Goal: Communication & Community: Answer question/provide support

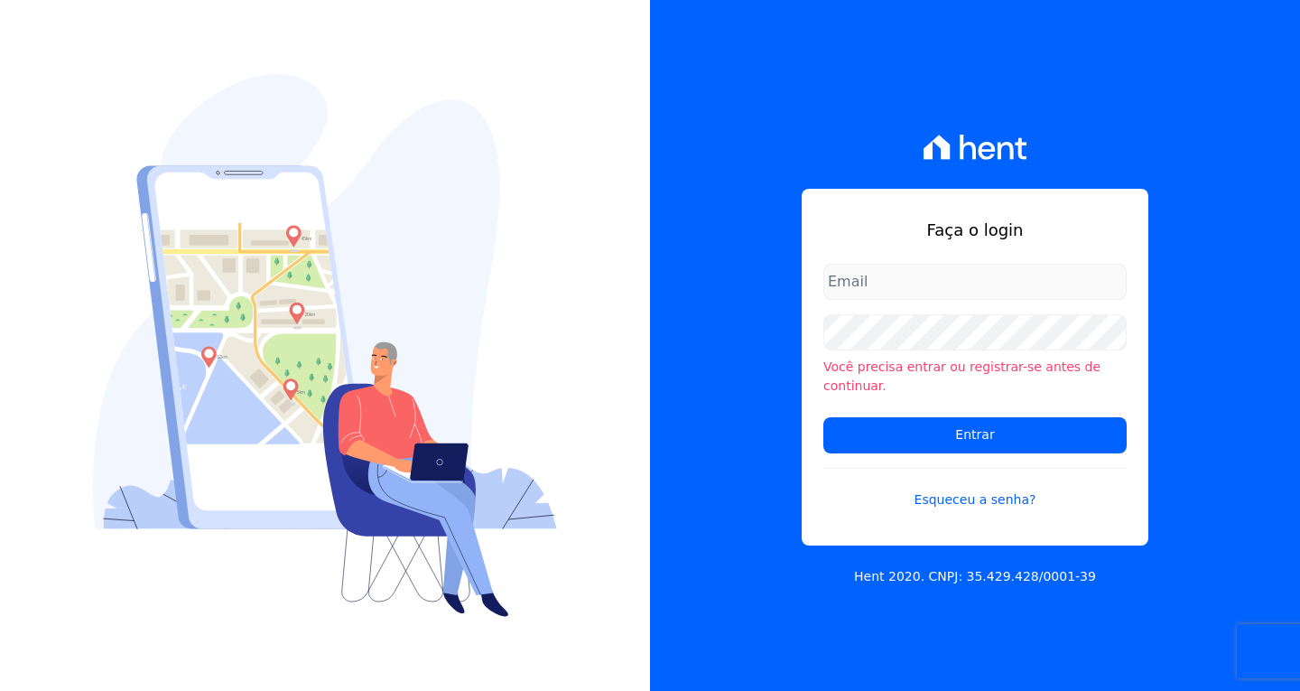
click at [884, 283] on input "email" at bounding box center [974, 282] width 303 height 36
type input "[PERSON_NAME][EMAIL_ADDRESS][PERSON_NAME][DOMAIN_NAME]"
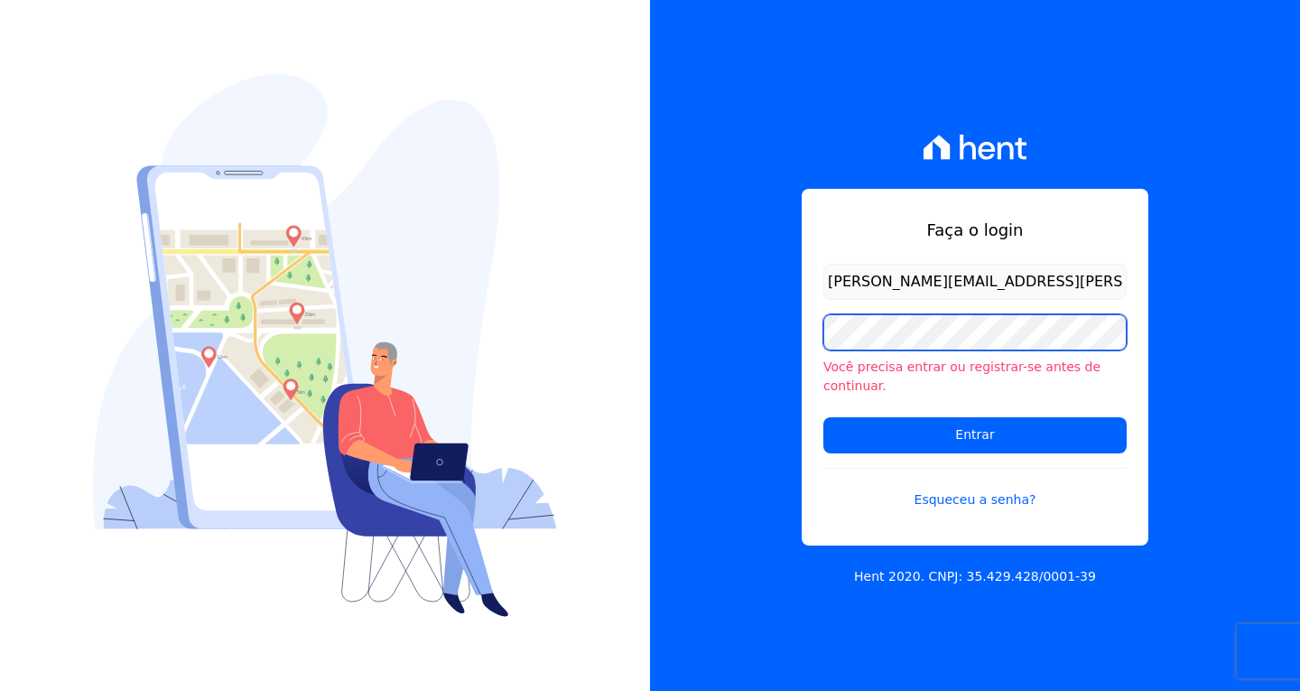
click at [823, 417] on input "Entrar" at bounding box center [974, 435] width 303 height 36
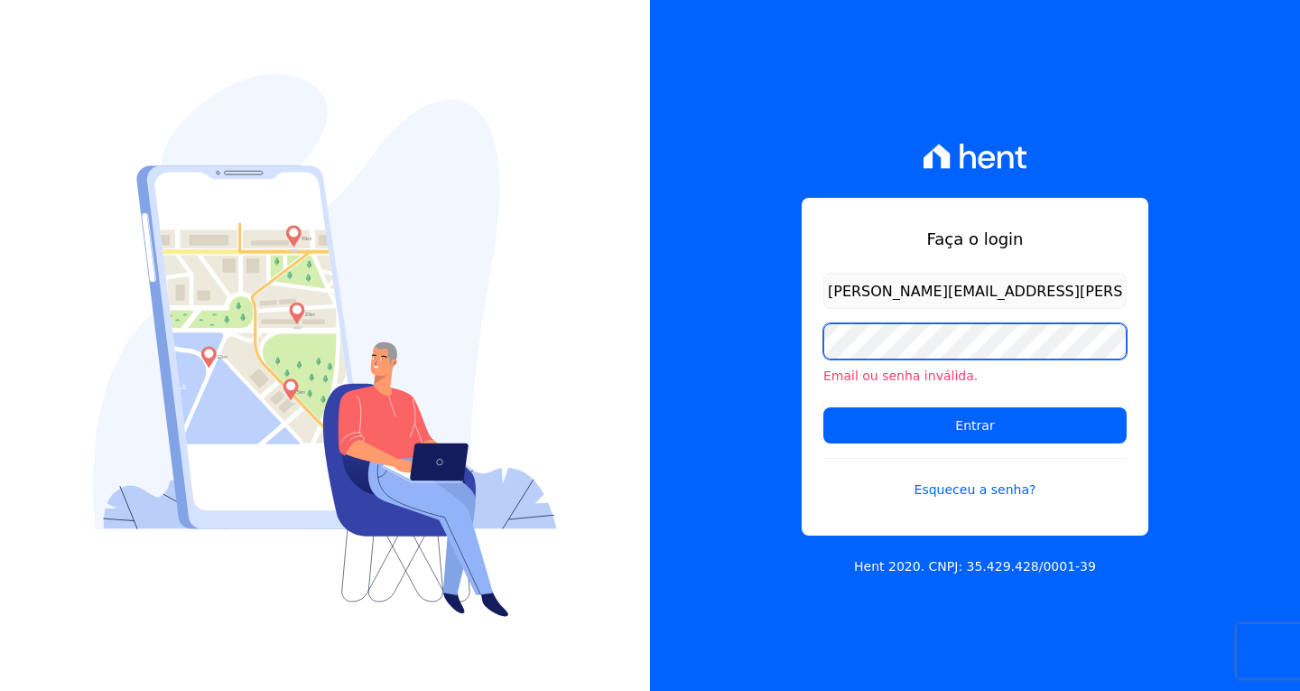
click at [823, 407] on input "Entrar" at bounding box center [974, 425] width 303 height 36
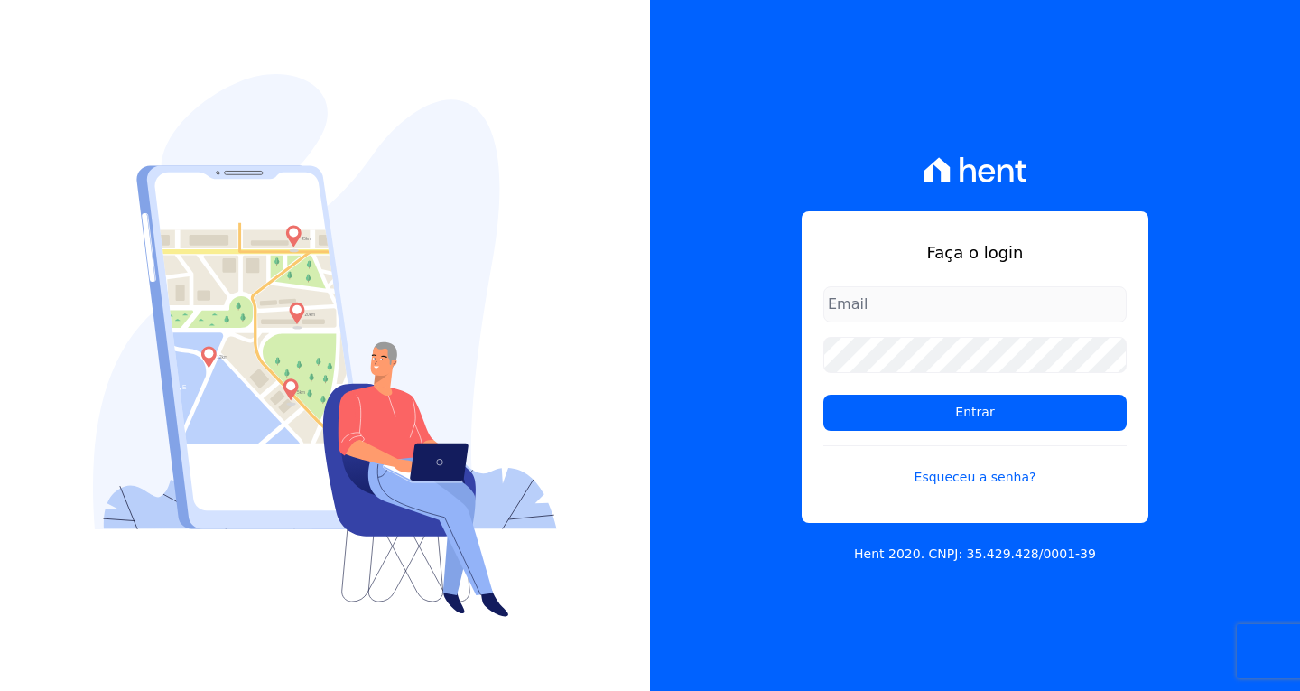
click at [850, 308] on input "email" at bounding box center [974, 304] width 303 height 36
click at [923, 301] on input "email" at bounding box center [974, 304] width 303 height 36
type input "[PERSON_NAME][EMAIL_ADDRESS][PERSON_NAME][DOMAIN_NAME]"
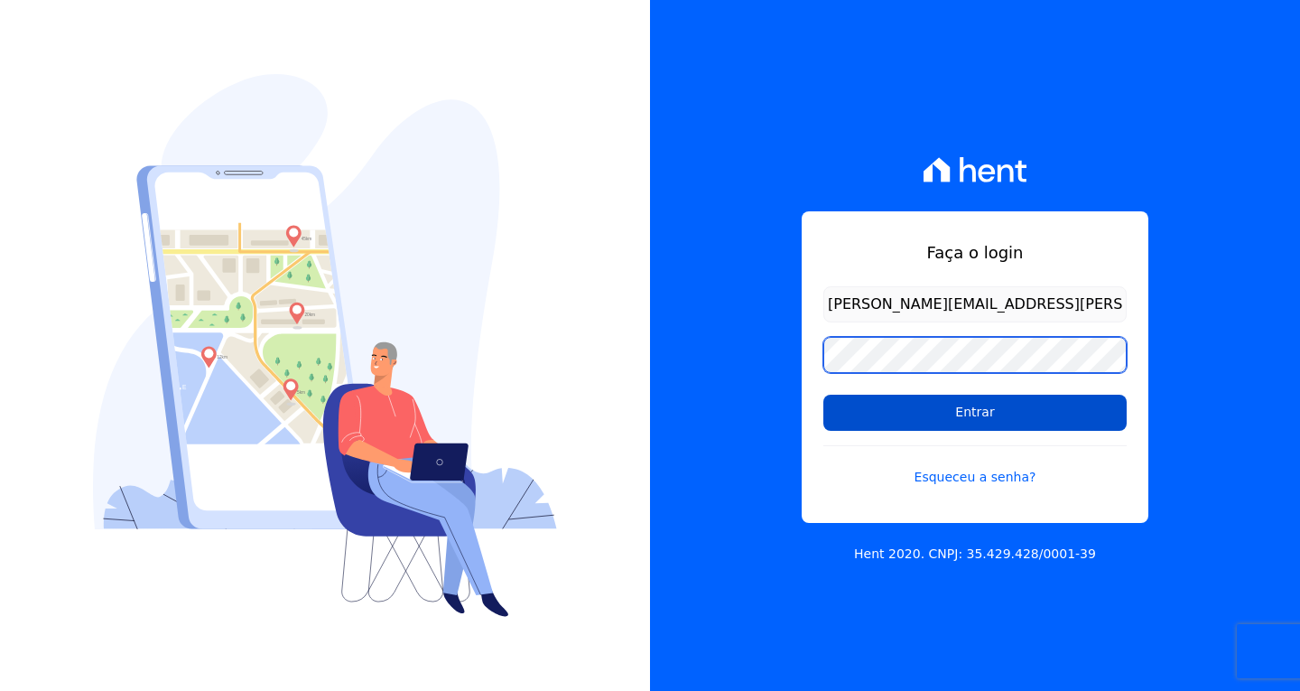
click at [823, 394] on input "Entrar" at bounding box center [974, 412] width 303 height 36
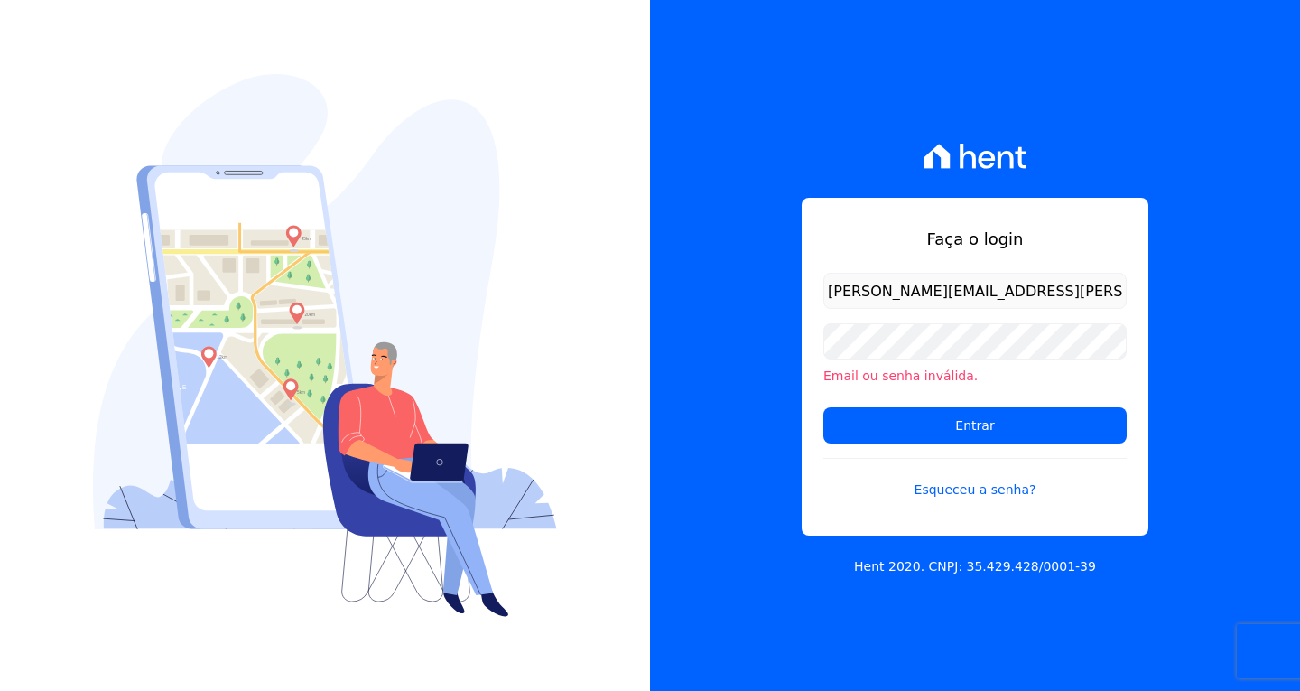
click at [914, 363] on div "Email ou senha inválida." at bounding box center [974, 354] width 303 height 62
click at [971, 489] on link "Esqueceu a senha?" at bounding box center [974, 479] width 303 height 42
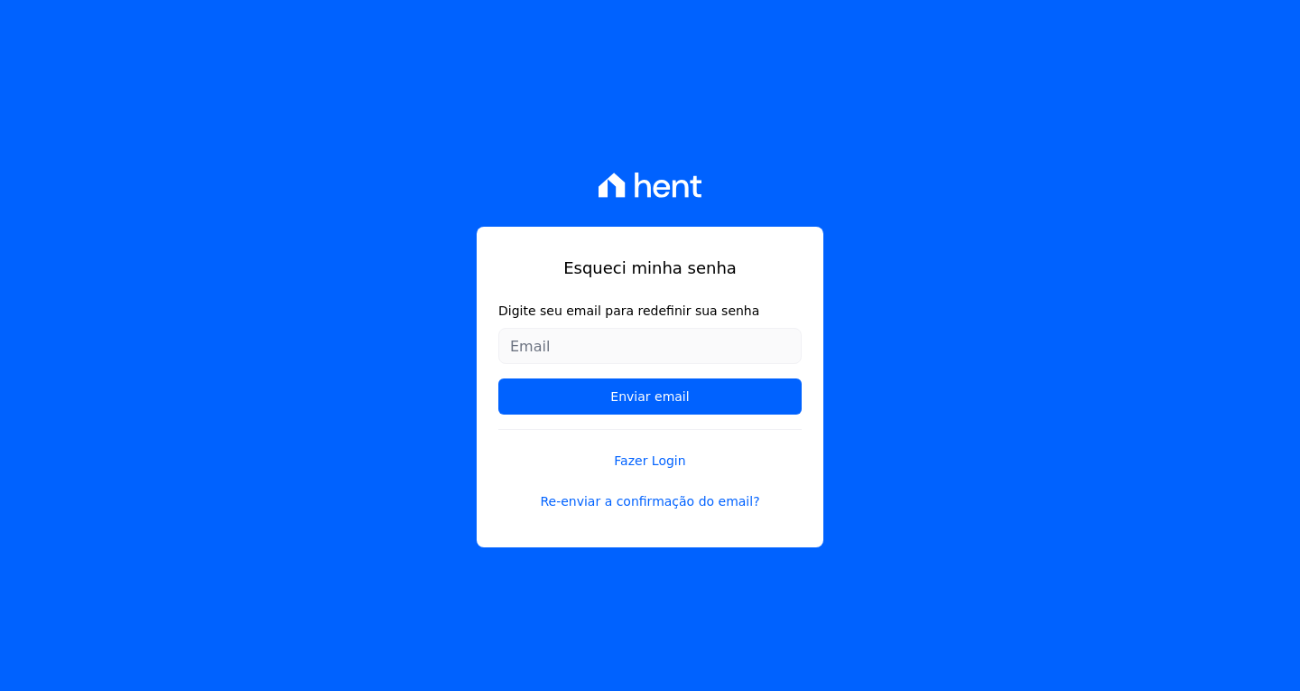
click at [548, 340] on input "Digite seu email para redefinir sua senha" at bounding box center [649, 346] width 303 height 36
type input "[PERSON_NAME][EMAIL_ADDRESS][PERSON_NAME][DOMAIN_NAME]"
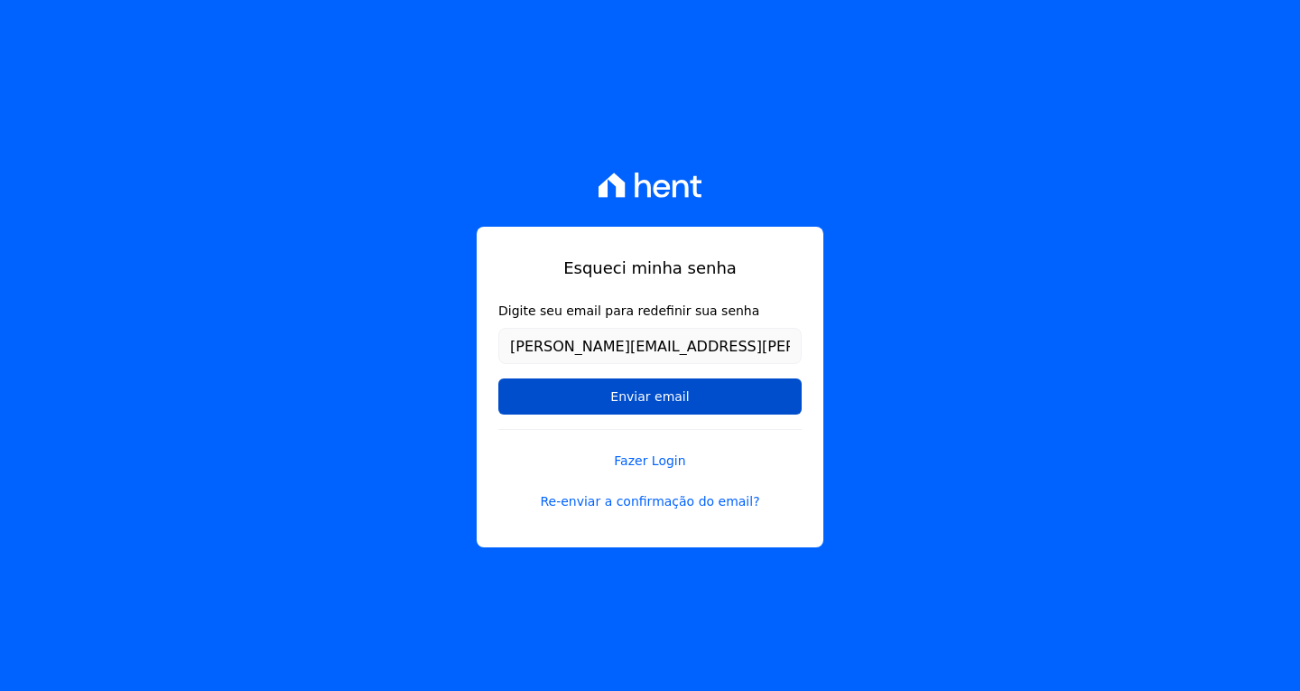
click at [636, 407] on input "Enviar email" at bounding box center [649, 396] width 303 height 36
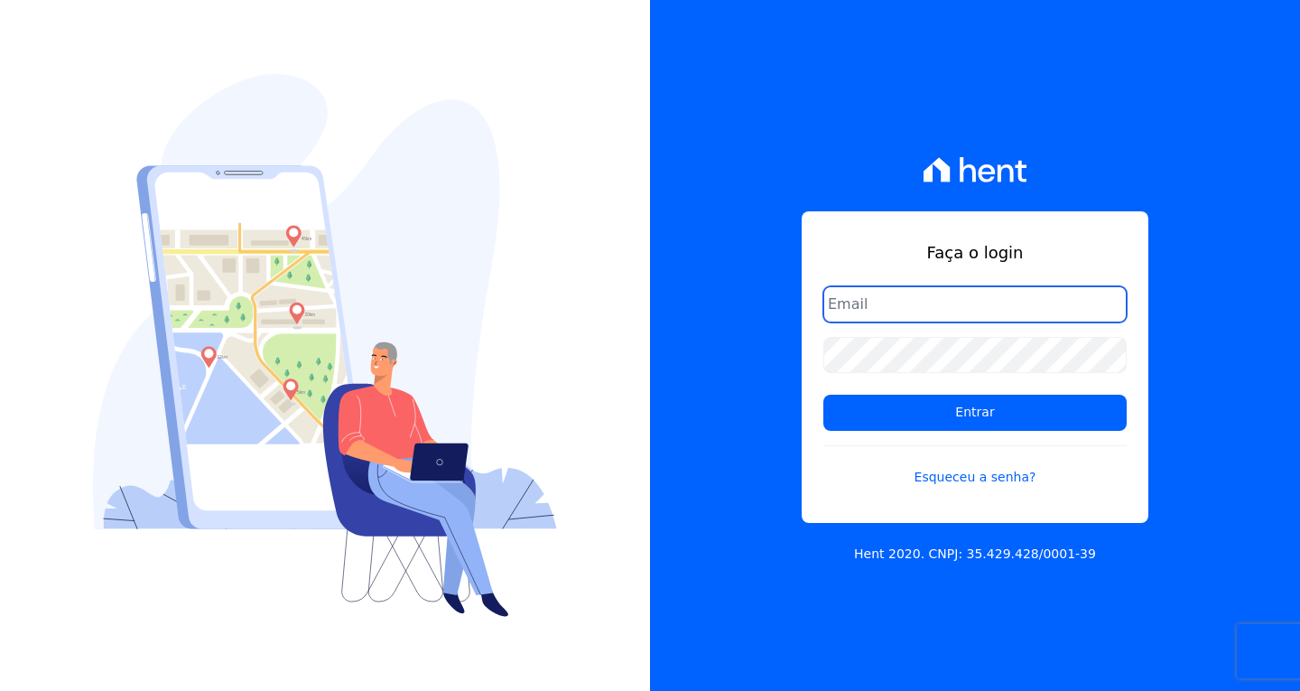
click at [996, 310] on input "email" at bounding box center [974, 304] width 303 height 36
type input "[PERSON_NAME][EMAIL_ADDRESS][DOMAIN_NAME]"
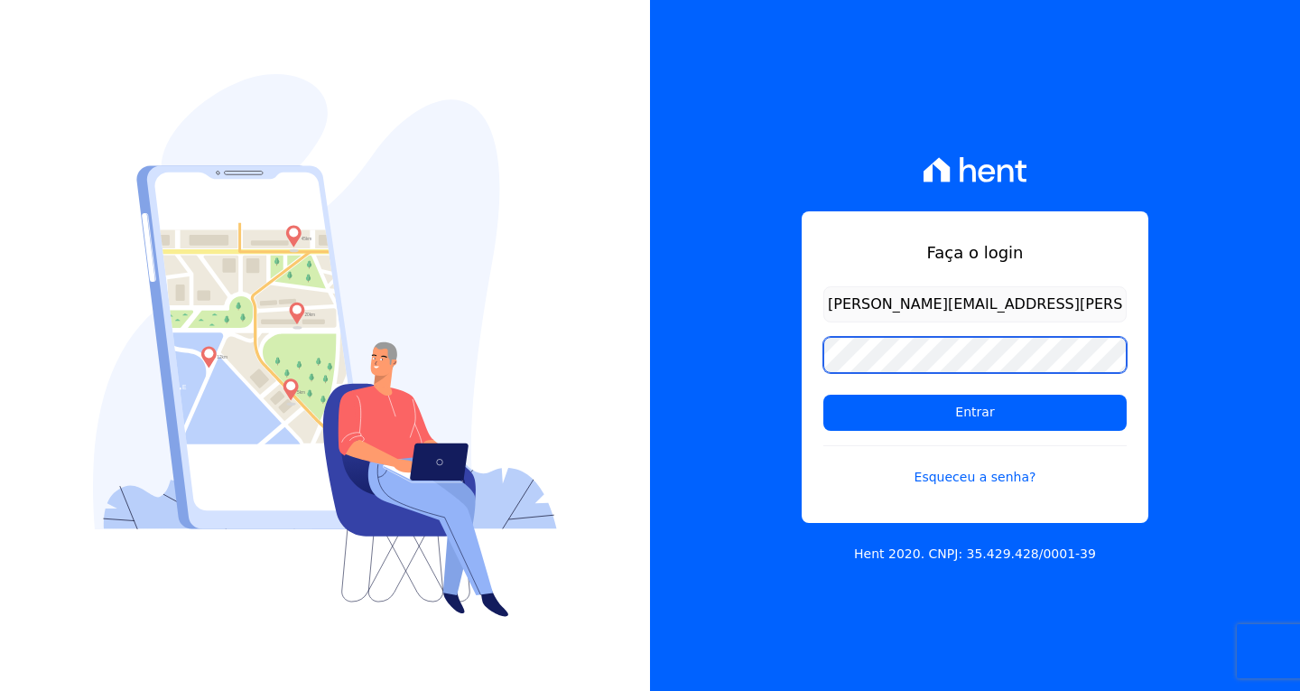
click at [823, 394] on input "Entrar" at bounding box center [974, 412] width 303 height 36
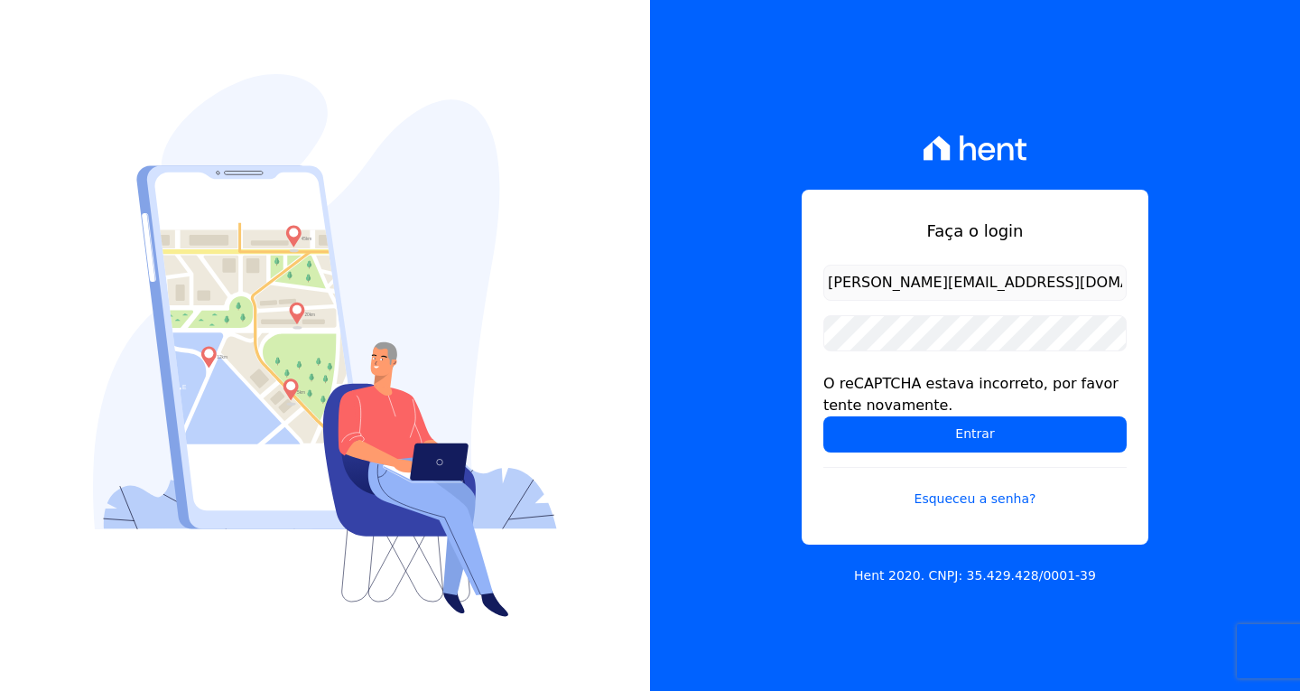
click at [948, 351] on form "[PERSON_NAME][EMAIL_ADDRESS][DOMAIN_NAME] O reCAPTCHA estava incorreto, por fav…" at bounding box center [974, 396] width 303 height 265
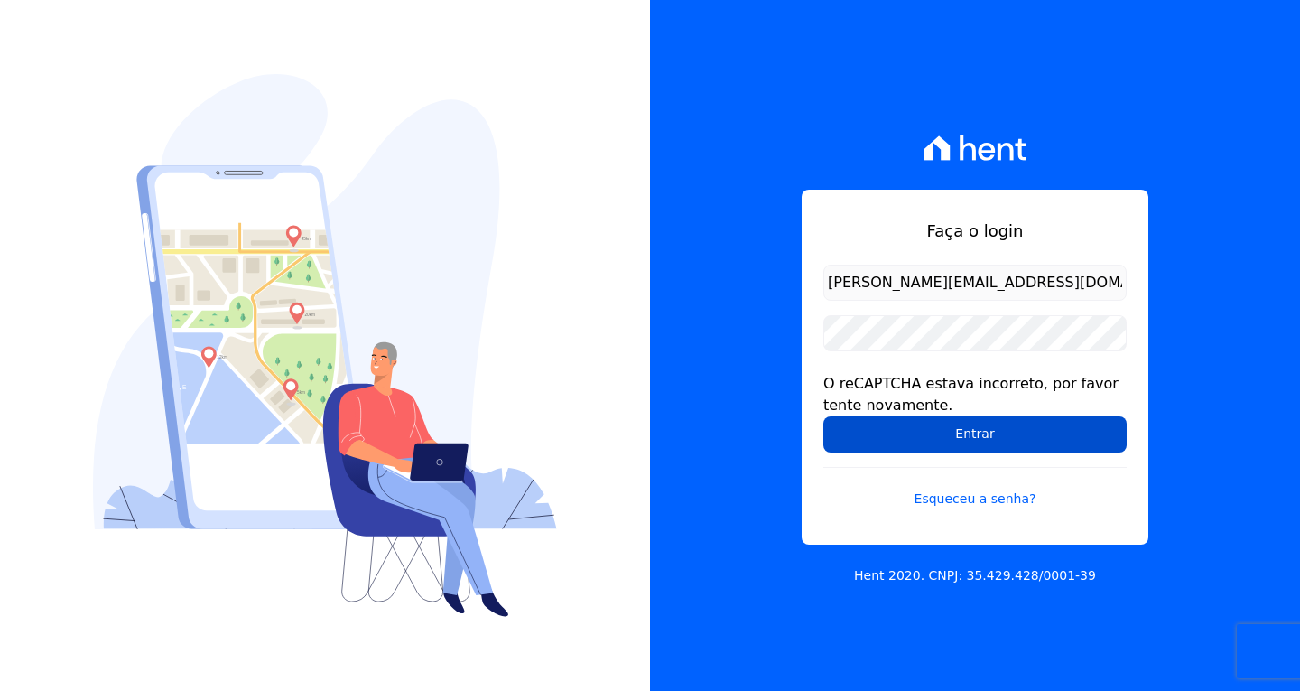
click at [1044, 430] on input "Entrar" at bounding box center [974, 434] width 303 height 36
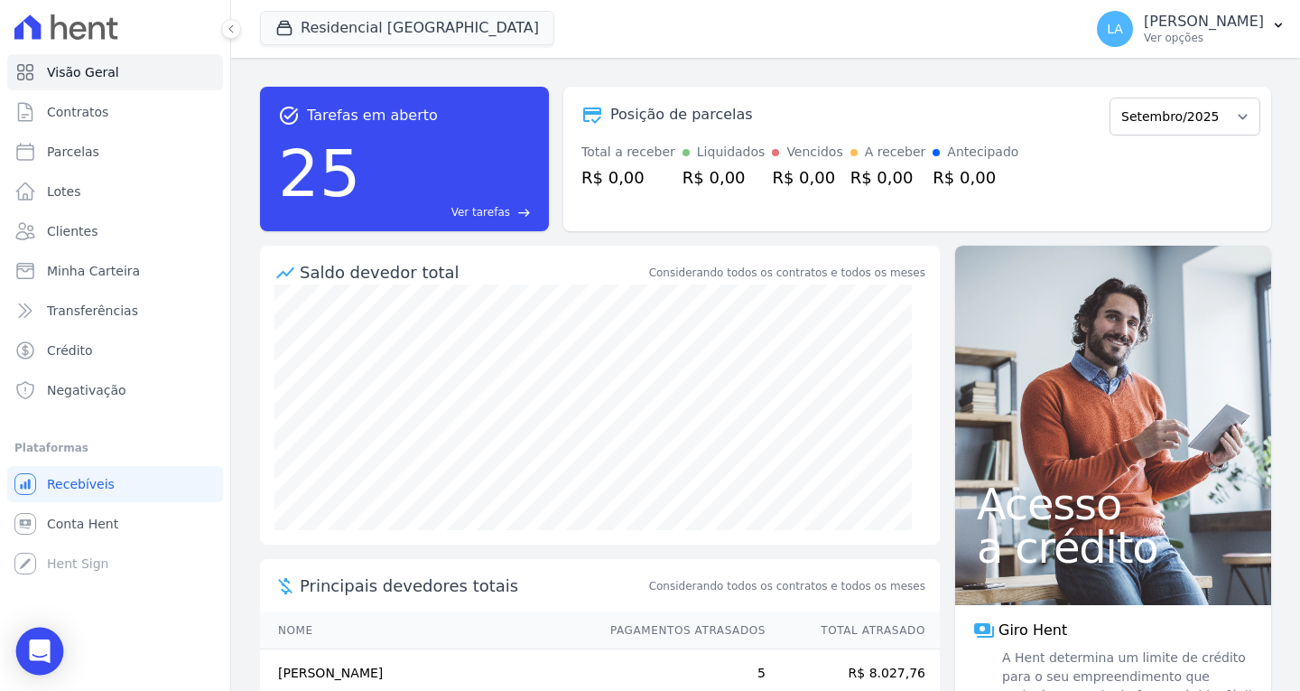
click at [49, 641] on icon "Open Intercom Messenger" at bounding box center [39, 650] width 23 height 23
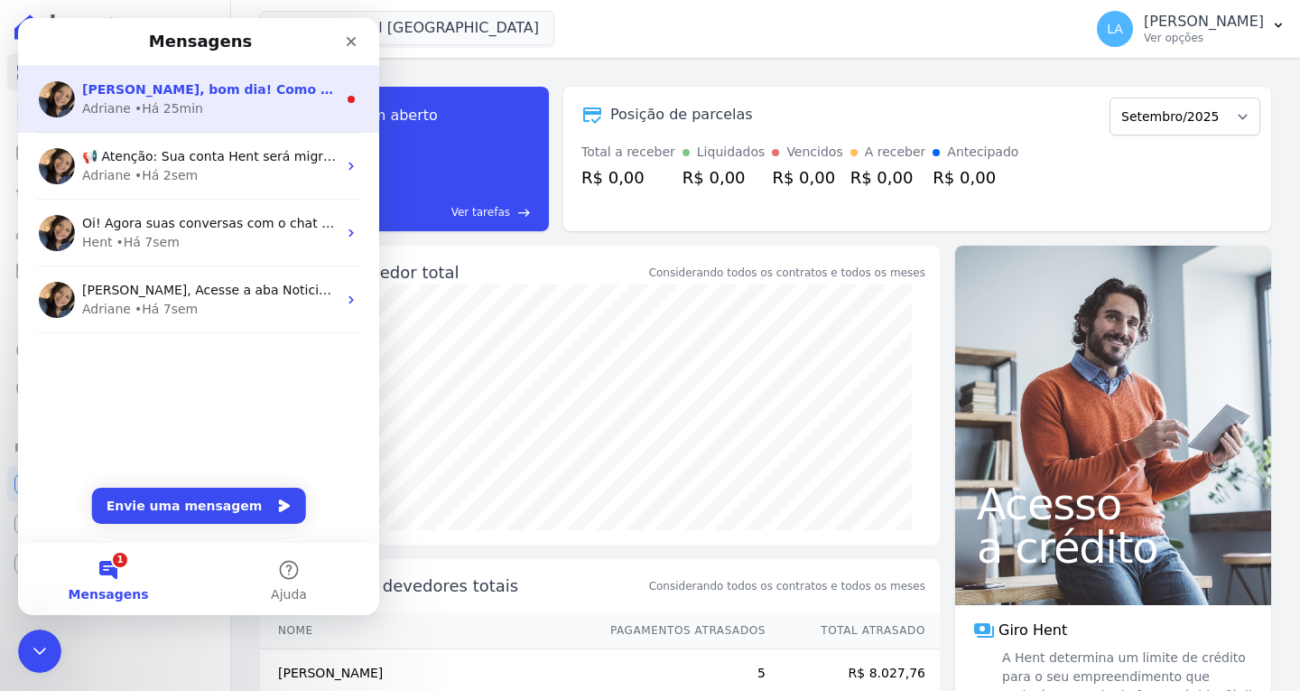
click at [209, 101] on div "Adriane • Há 25min" at bounding box center [209, 108] width 255 height 19
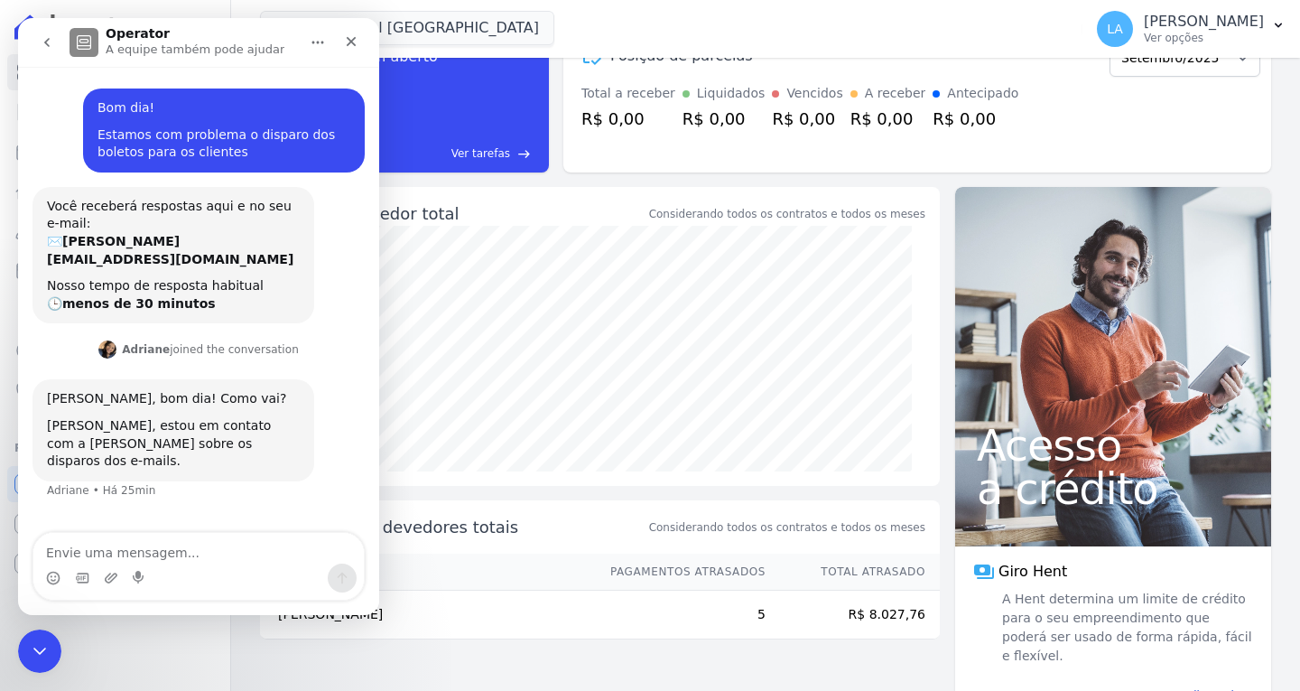
scroll to position [60, 0]
click at [196, 552] on textarea "Envie uma mensagem..." at bounding box center [198, 548] width 330 height 31
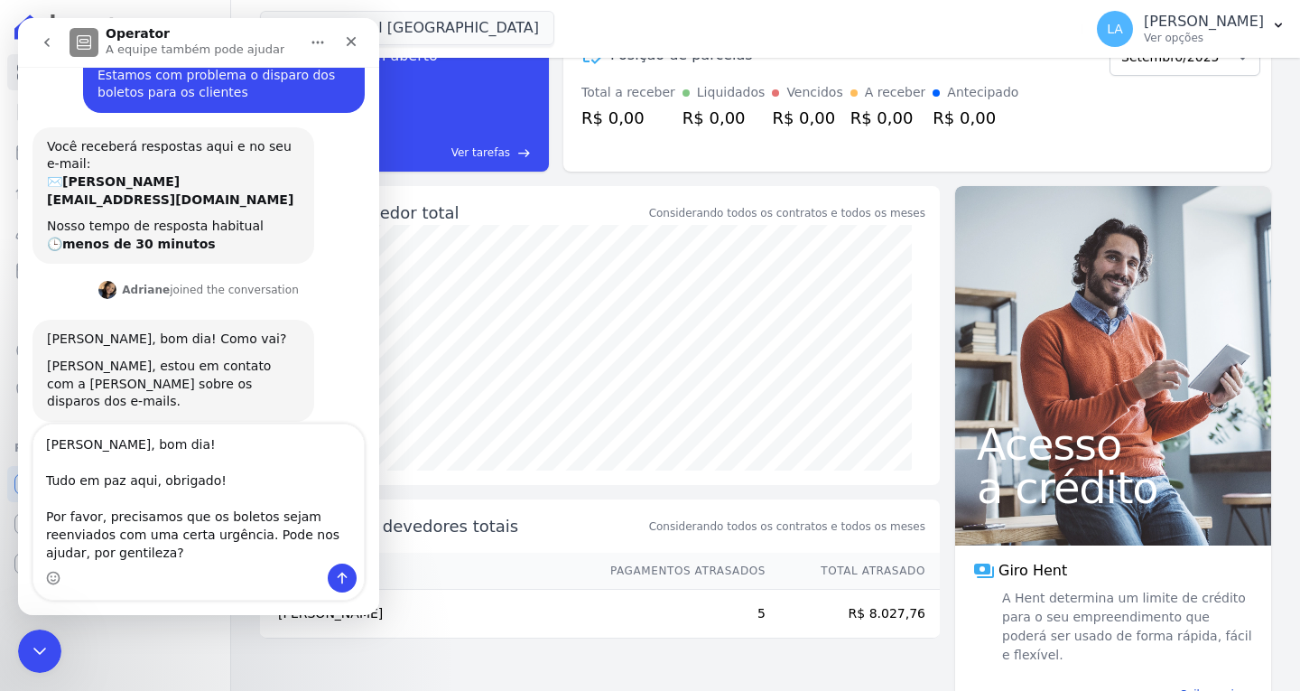
scroll to position [63, 0]
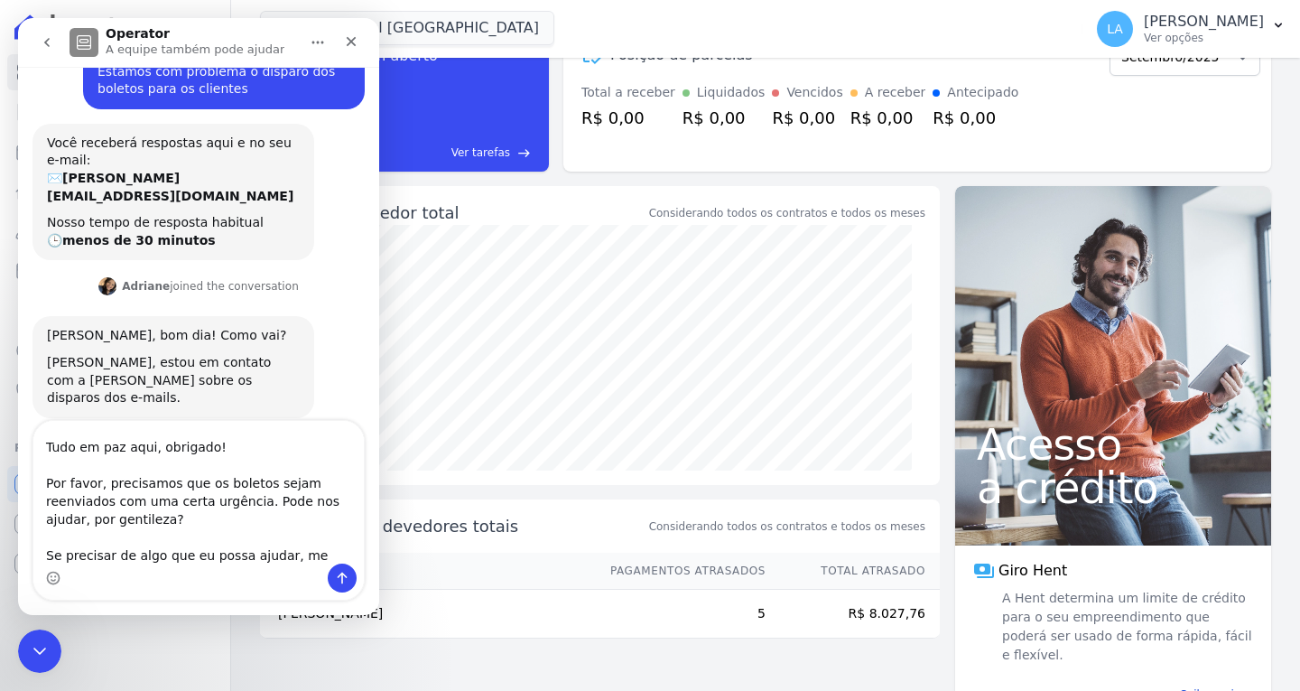
type textarea "[PERSON_NAME], bom dia! Tudo em paz aqui, obrigado! Por favor, precisamos que o…"
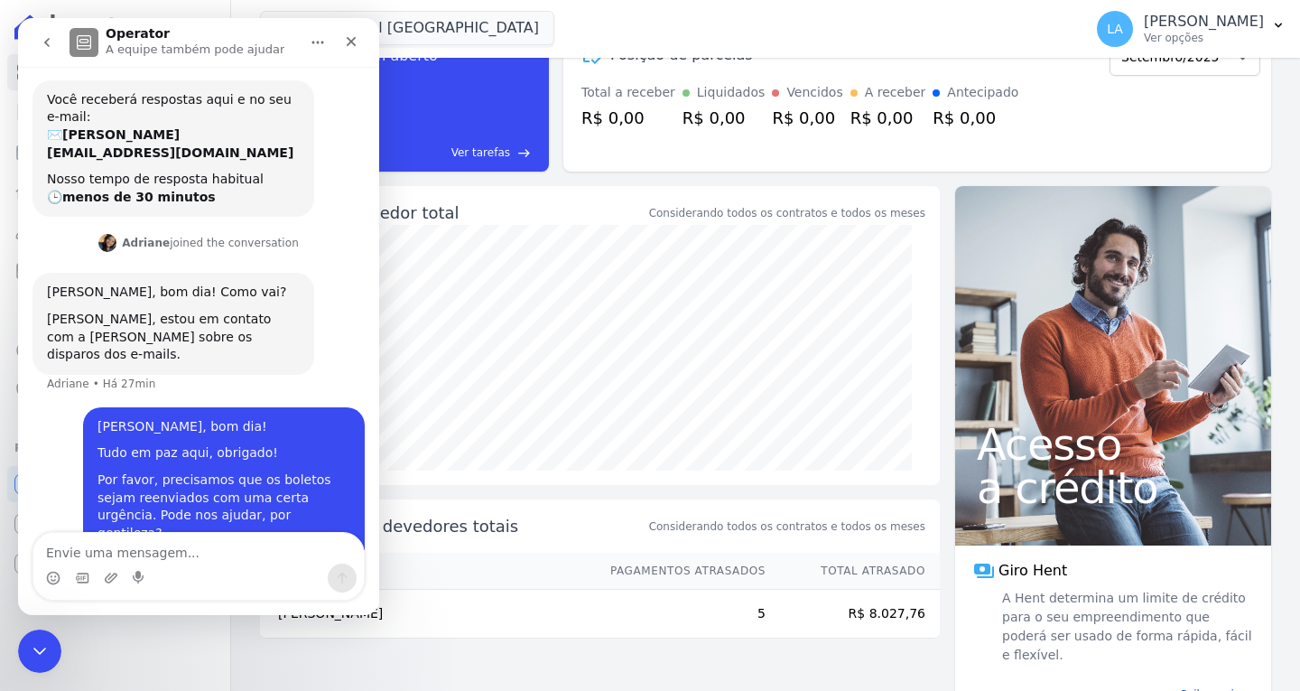
scroll to position [138, 0]
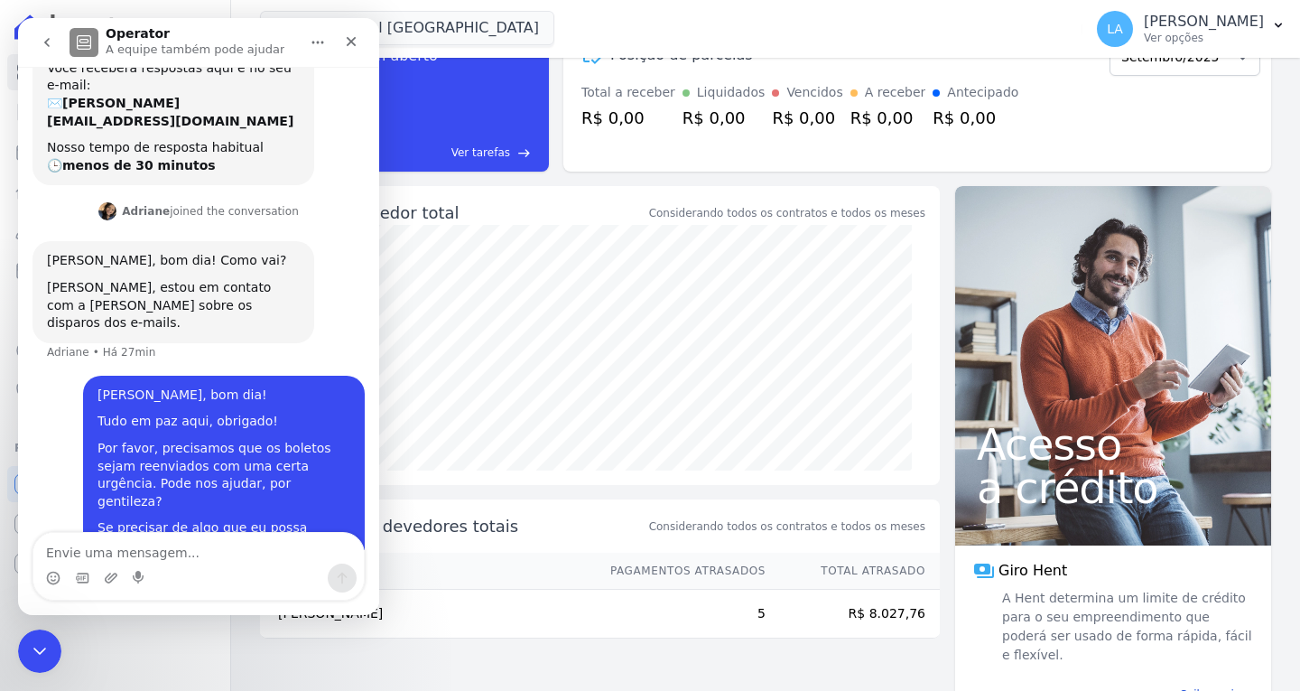
click at [199, 559] on textarea "Envie uma mensagem..." at bounding box center [198, 548] width 330 height 31
click at [220, 557] on textarea "Envie uma mensagem..." at bounding box center [198, 548] width 330 height 31
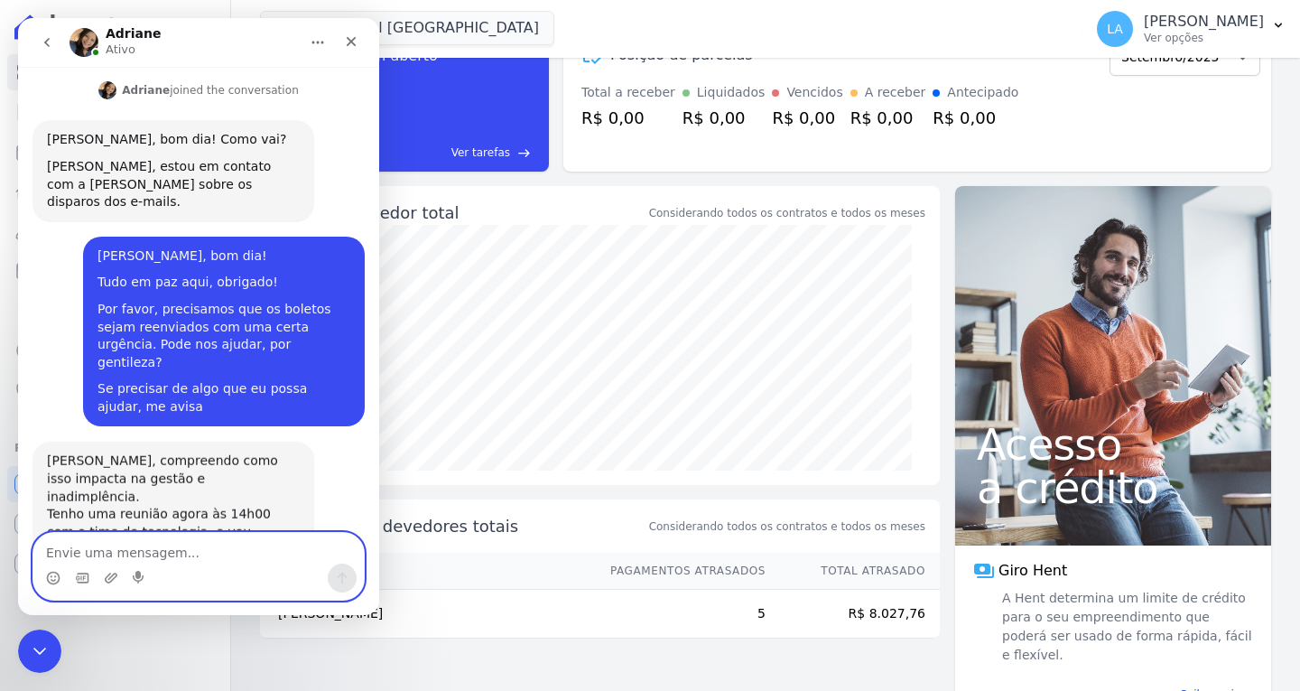
scroll to position [315, 0]
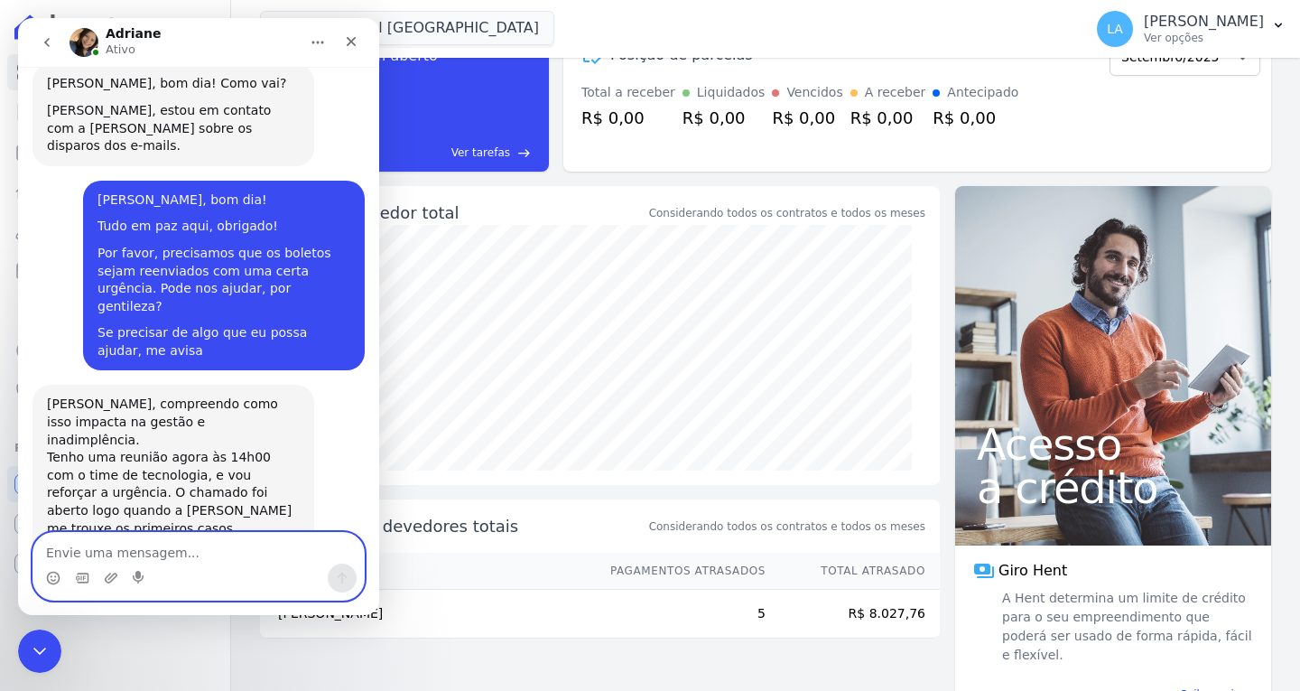
click at [152, 542] on textarea "Envie uma mensagem..." at bounding box center [198, 548] width 330 height 31
click at [169, 546] on textarea "Envie uma mensagem..." at bounding box center [198, 548] width 330 height 31
type textarea "Combinado,"
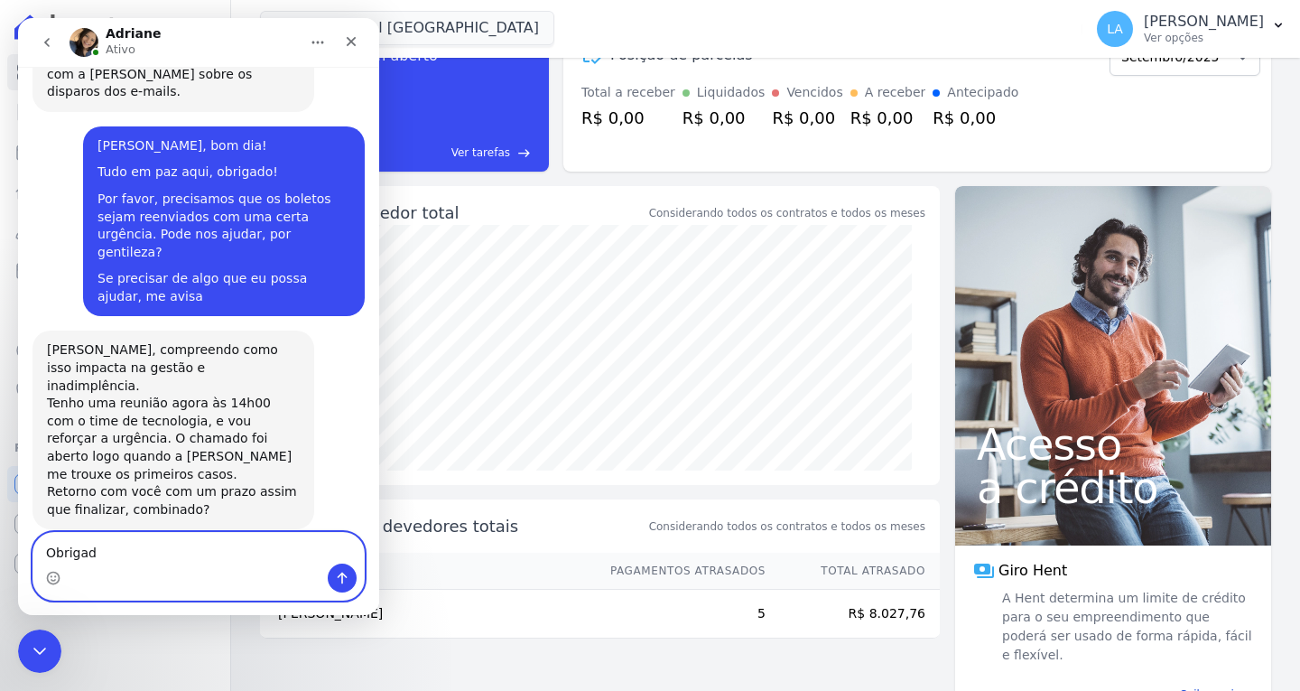
type textarea "Obrigado"
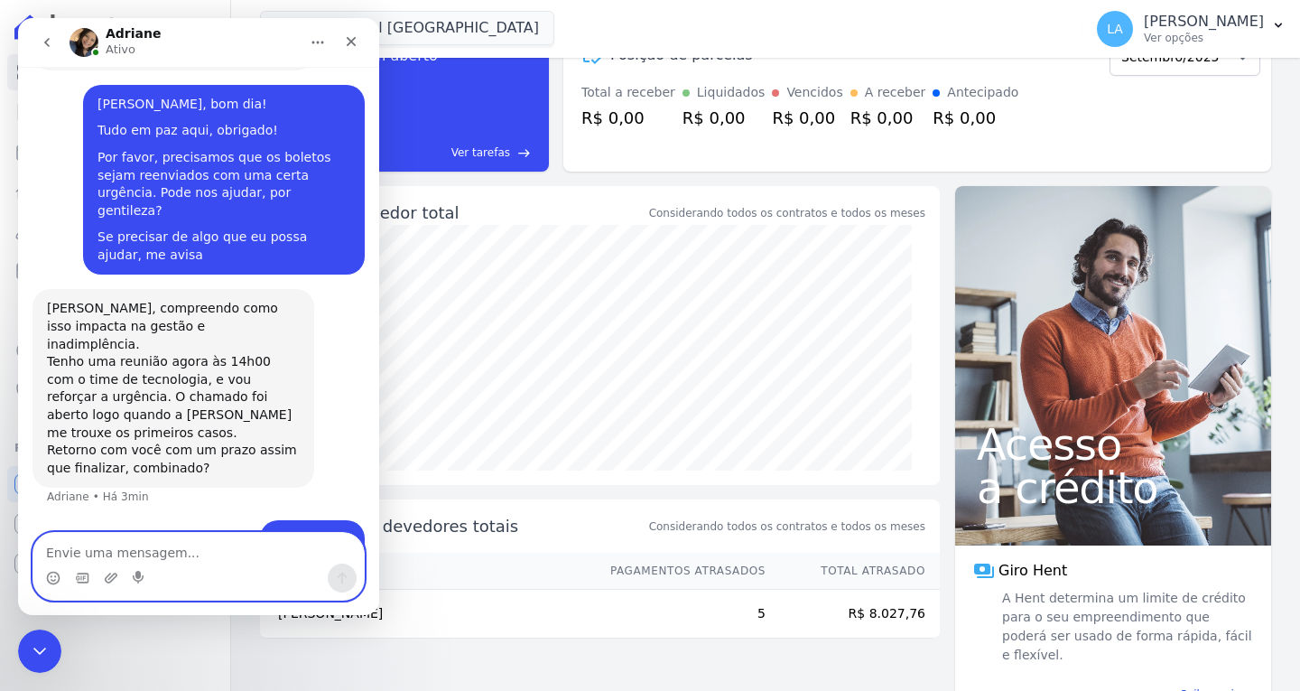
click at [194, 551] on textarea "Envie uma mensagem..." at bounding box center [198, 548] width 330 height 31
type textarea "S"
type textarea "i"
type textarea "E até lá não enviamos boletos para os clientes?"
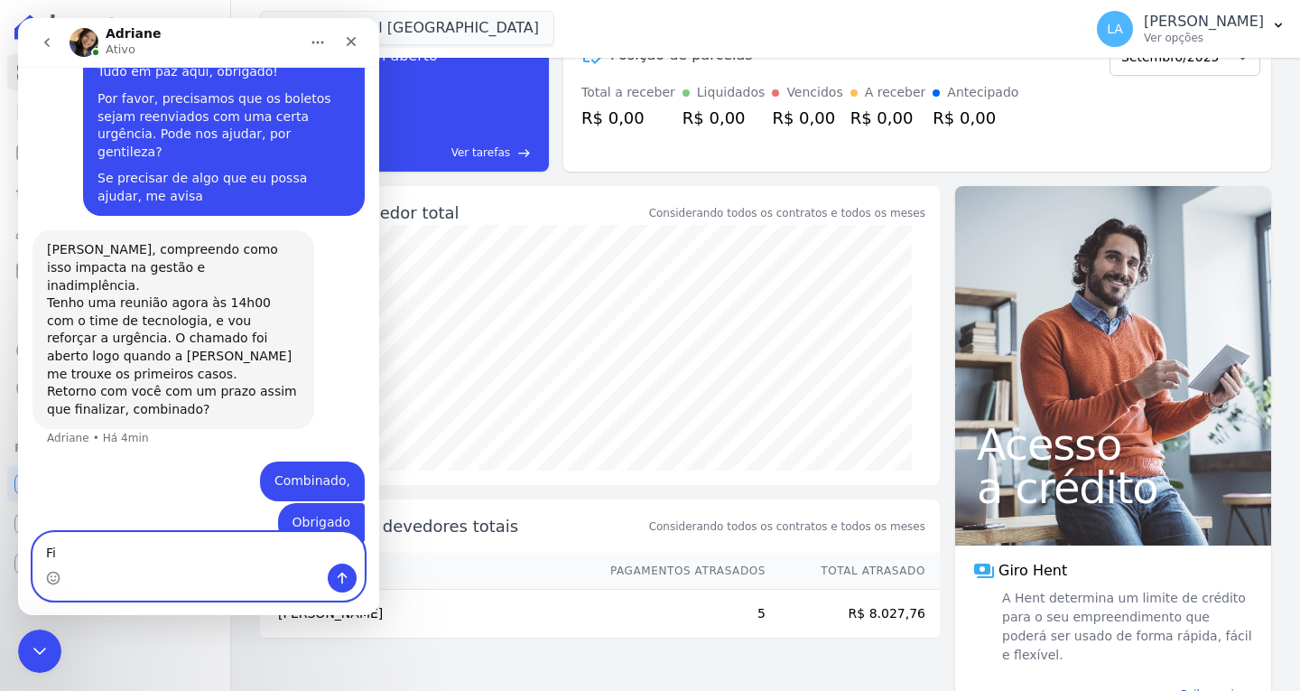
type textarea "F"
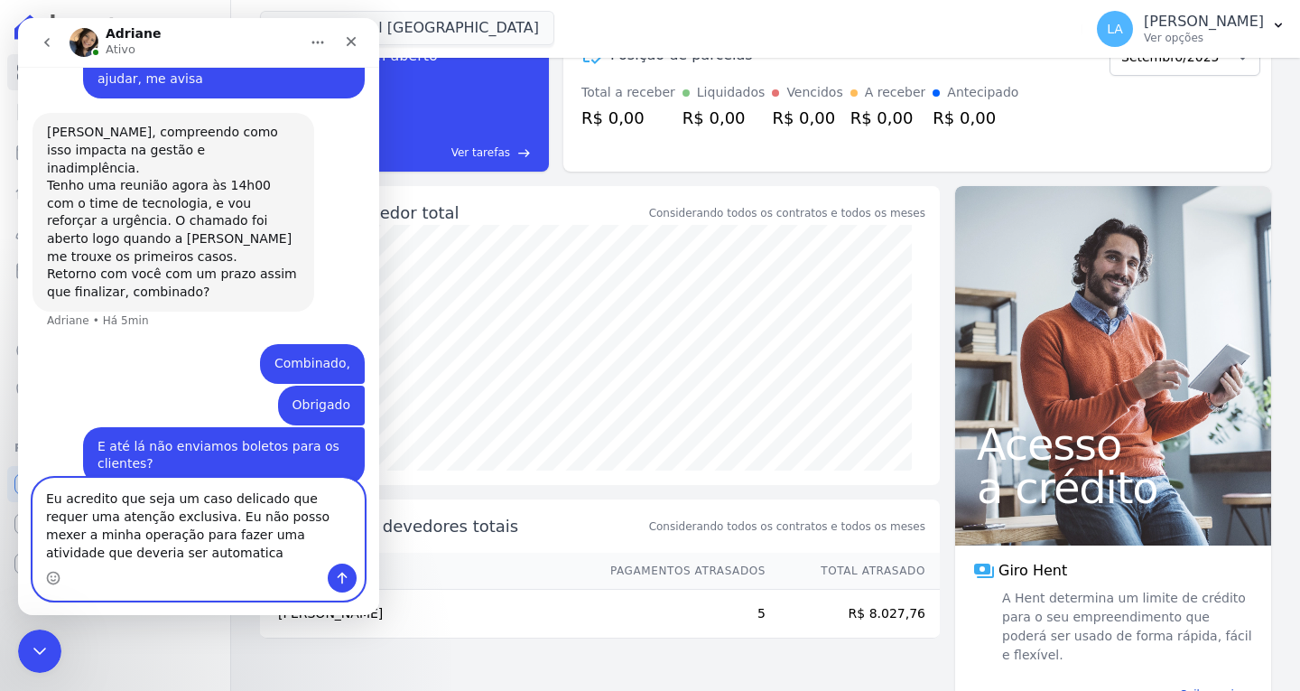
scroll to position [593, 0]
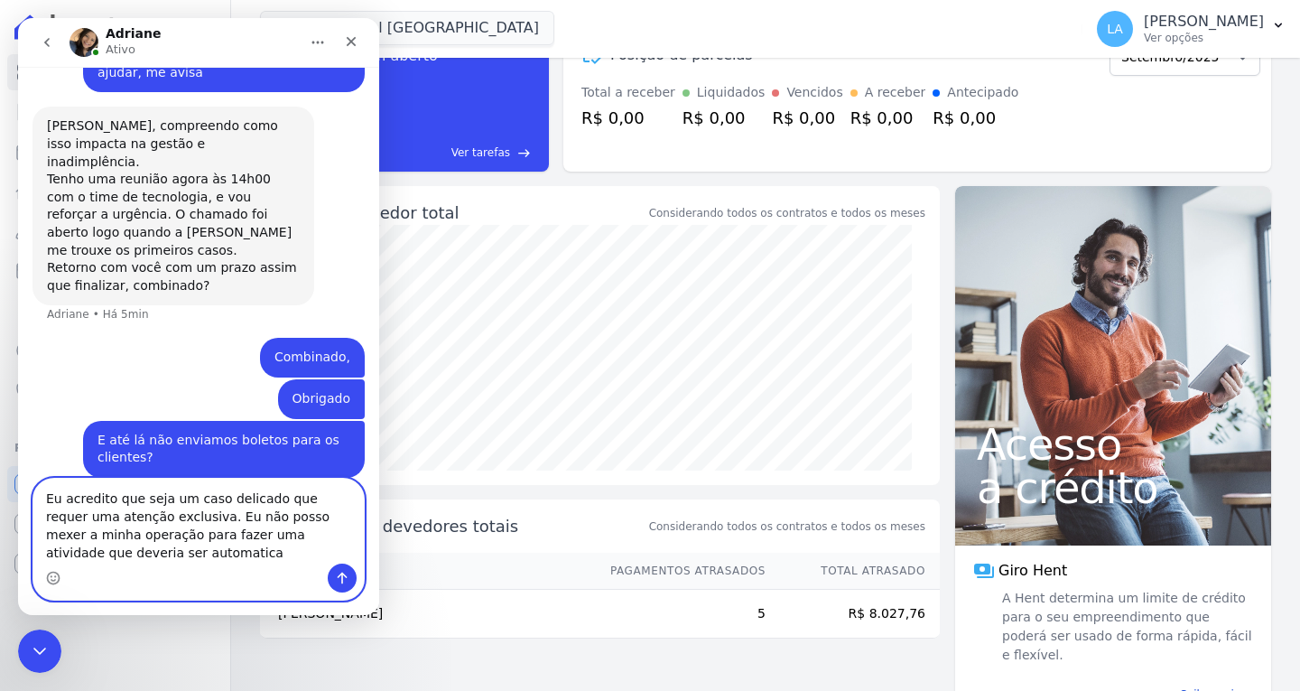
type textarea "Eu acredito que seja um caso delicado que requer uma atenção exclusiva. Eu não …"
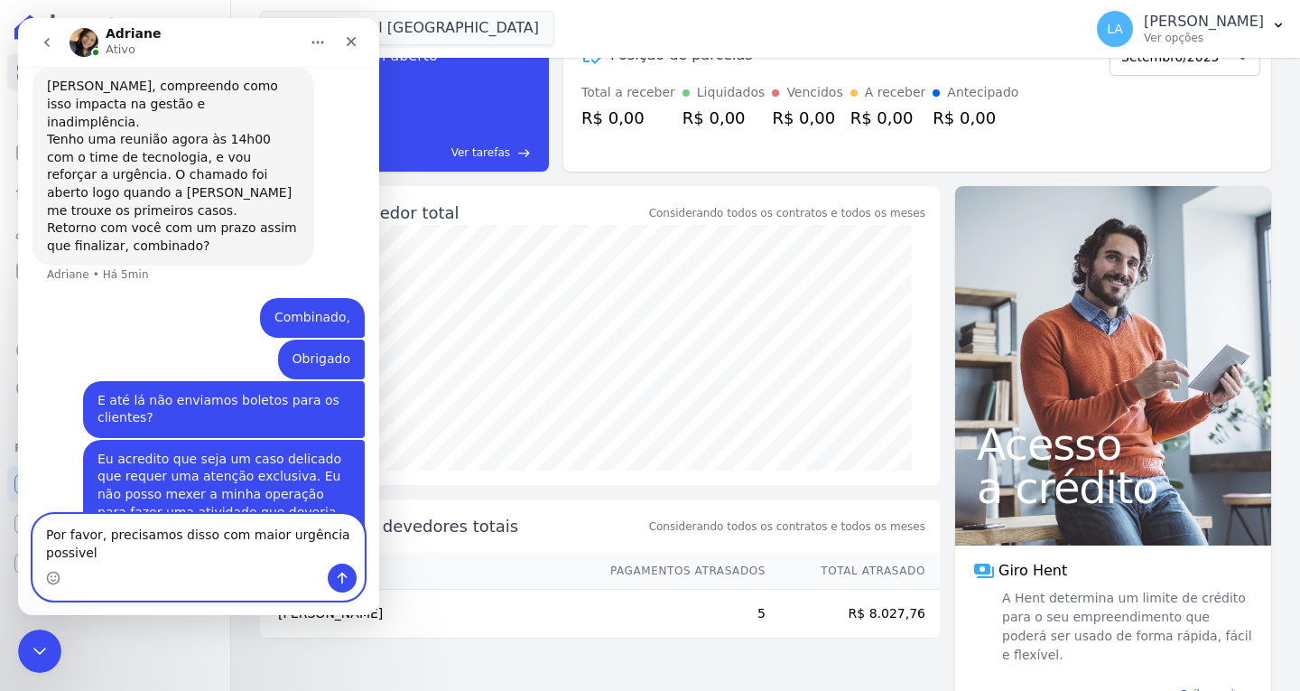
scroll to position [651, 0]
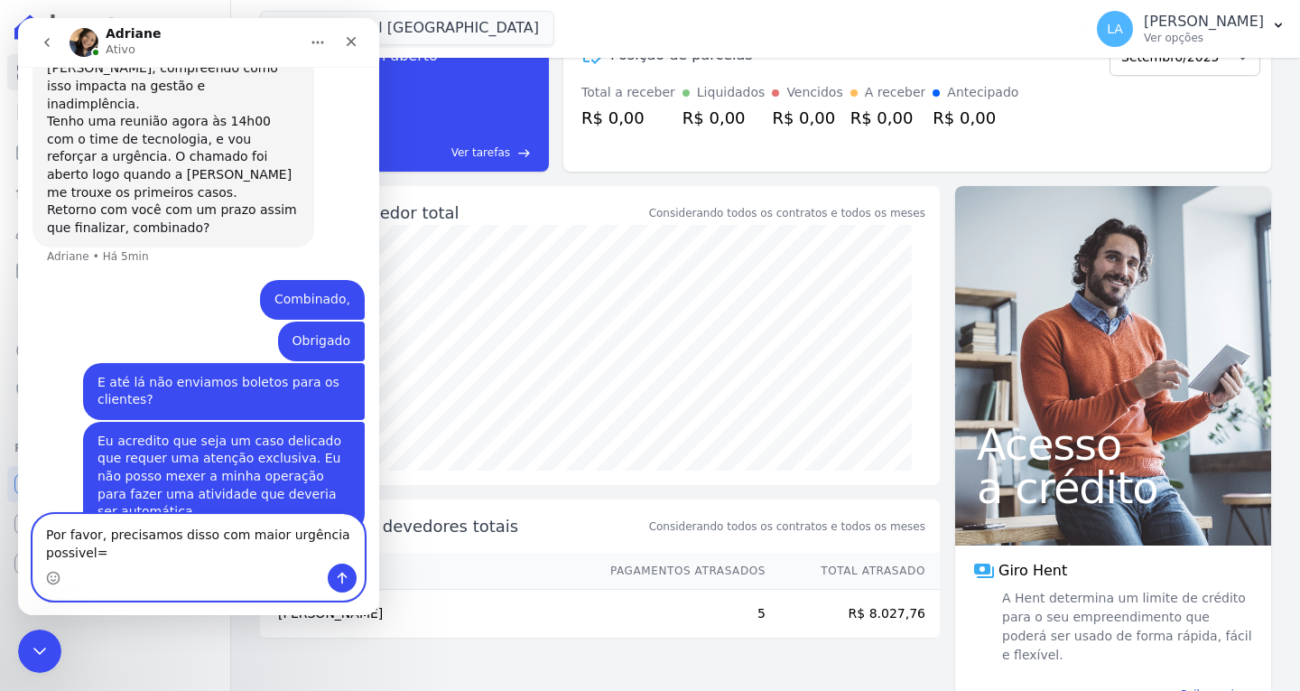
type textarea "Por favor, precisamos disso com maior urgência possivel"
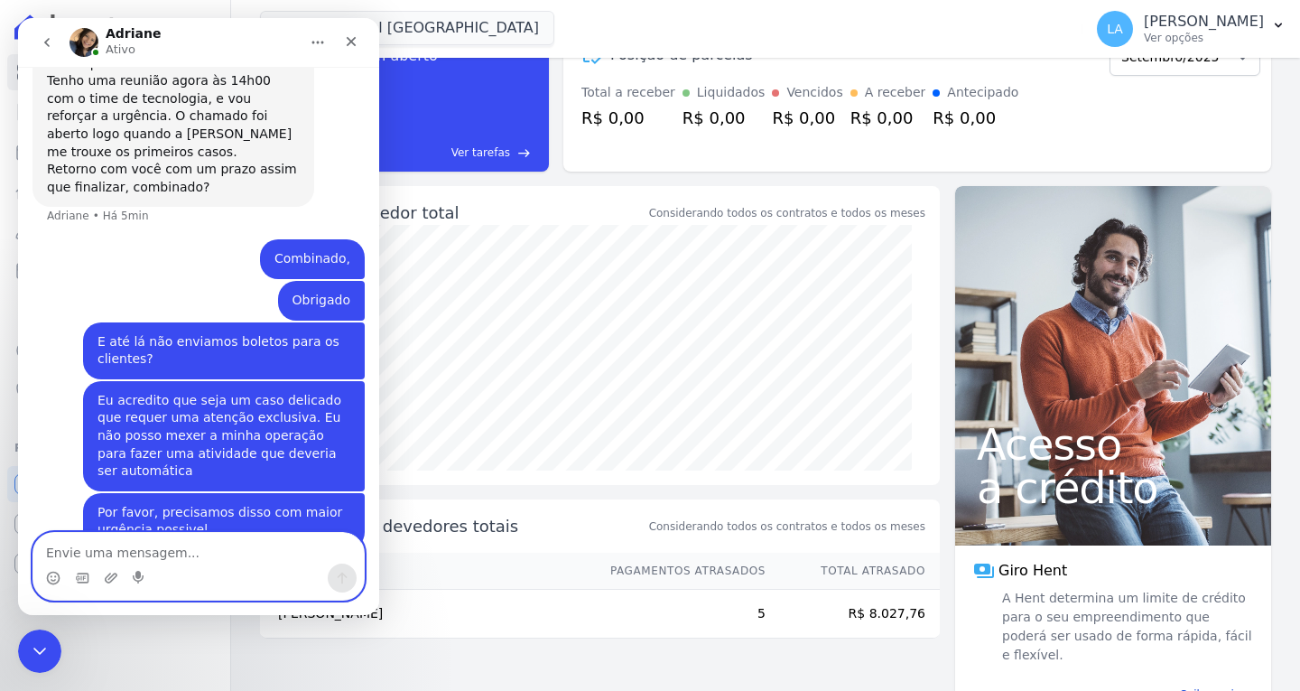
scroll to position [622, 0]
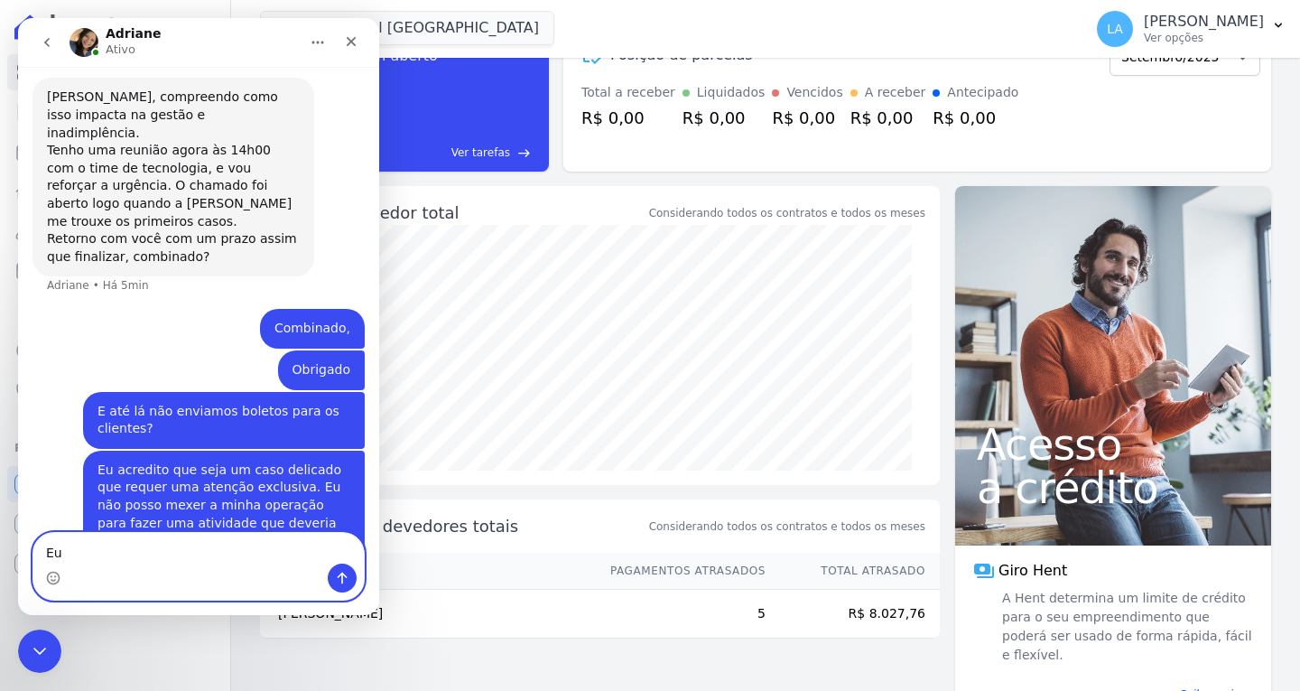
type textarea "E"
type textarea "O [PERSON_NAME] resolve isso?"
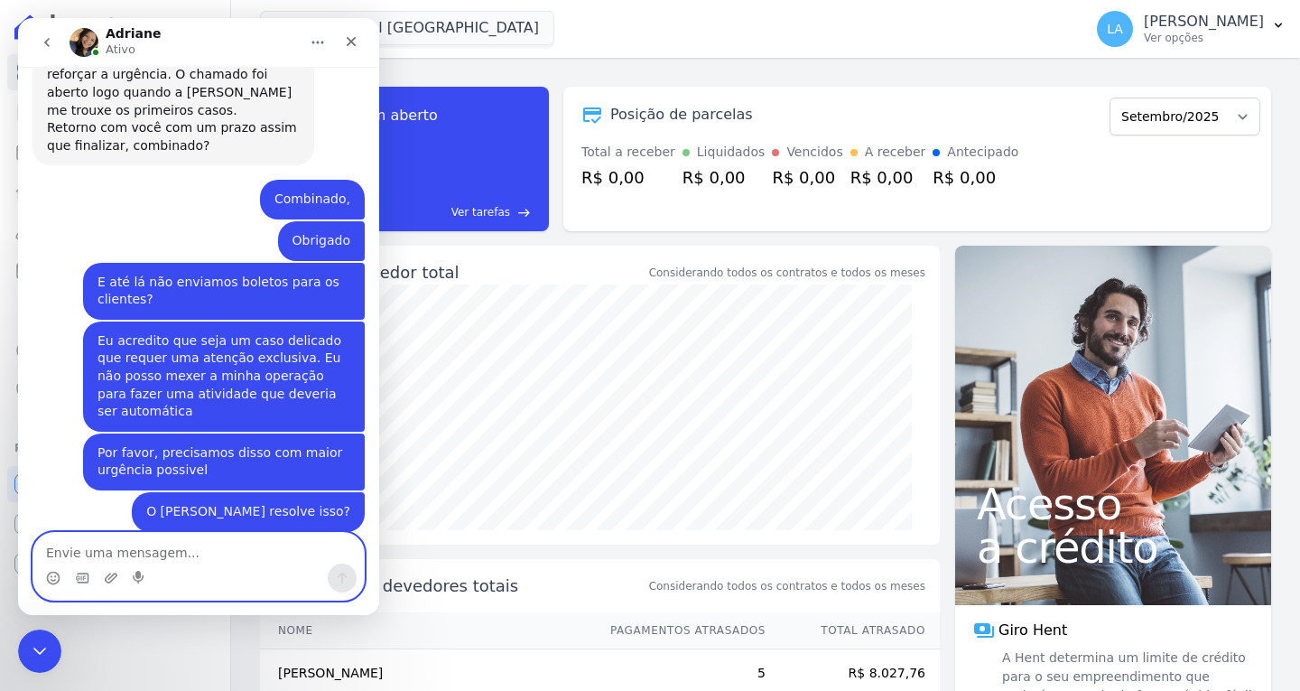
scroll to position [788, 0]
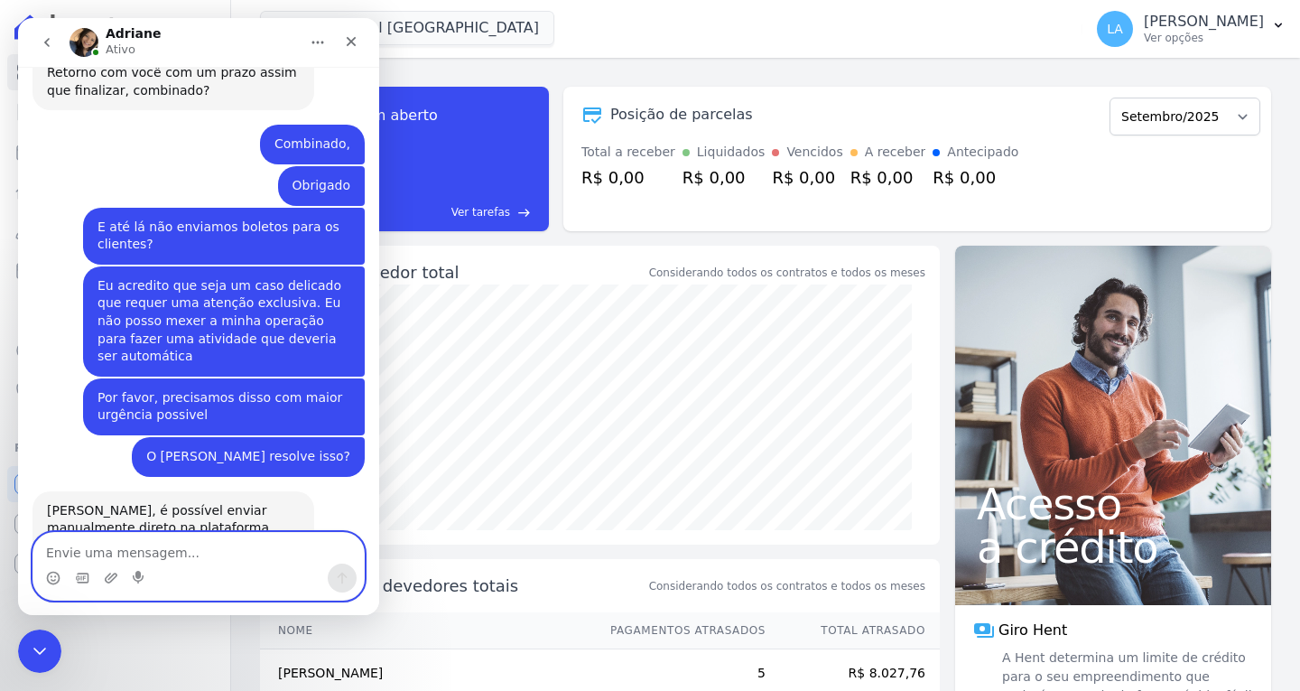
click at [196, 537] on textarea "Envie uma mensagem..." at bounding box center [198, 548] width 330 height 31
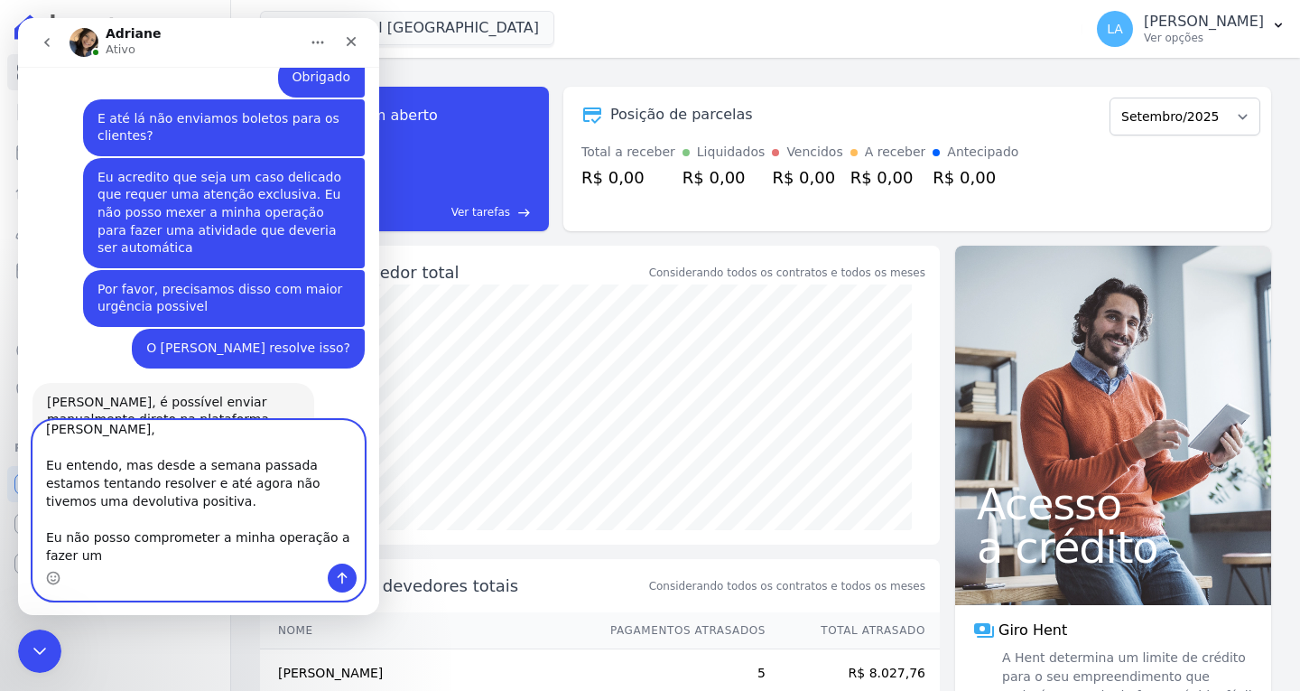
scroll to position [900, 0]
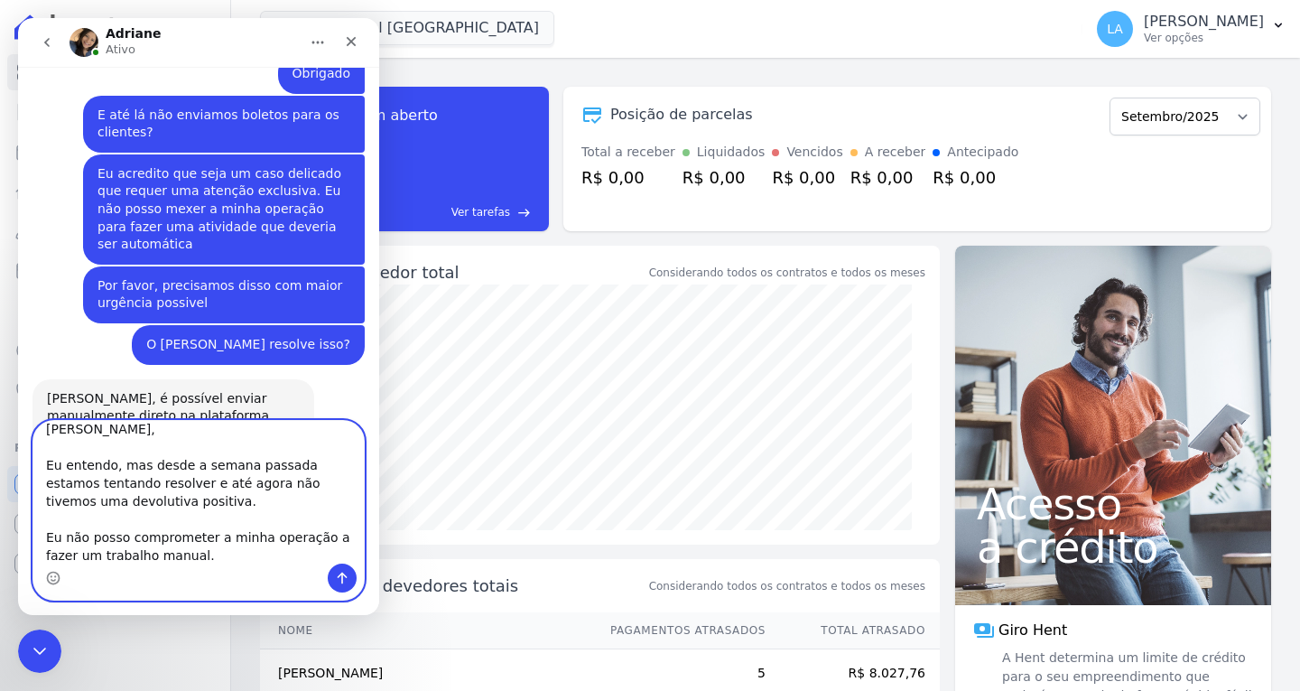
type textarea "[PERSON_NAME], Eu entendo, mas desde a semana passada estamos tentando resolver…"
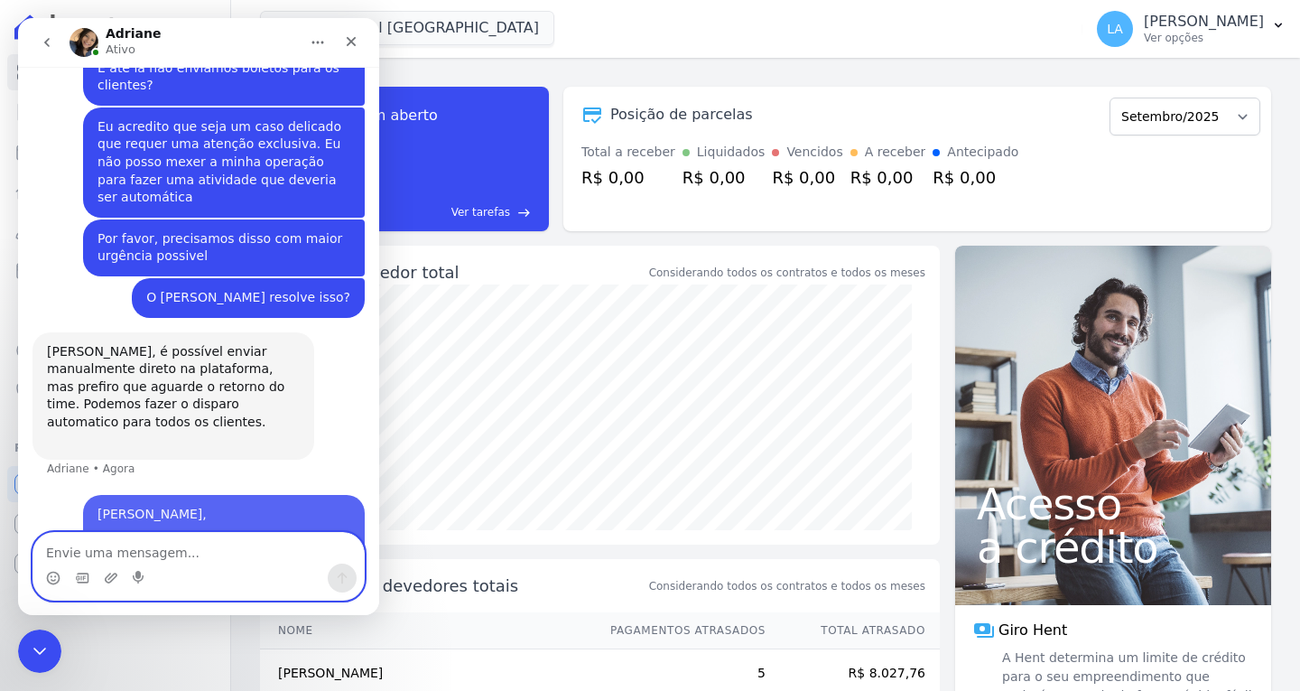
scroll to position [949, 0]
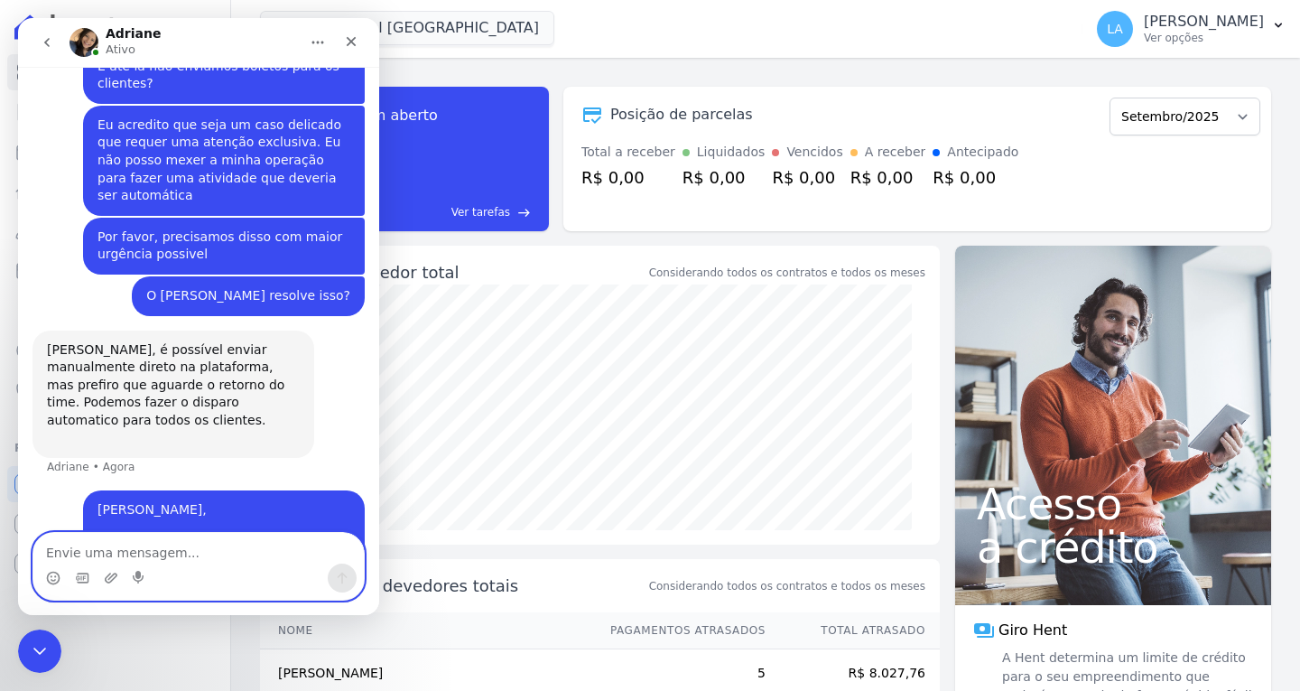
click at [196, 538] on textarea "Envie uma mensagem..." at bounding box center [198, 548] width 330 height 31
click at [202, 544] on textarea "Envie uma mensagem..." at bounding box center [198, 548] width 330 height 31
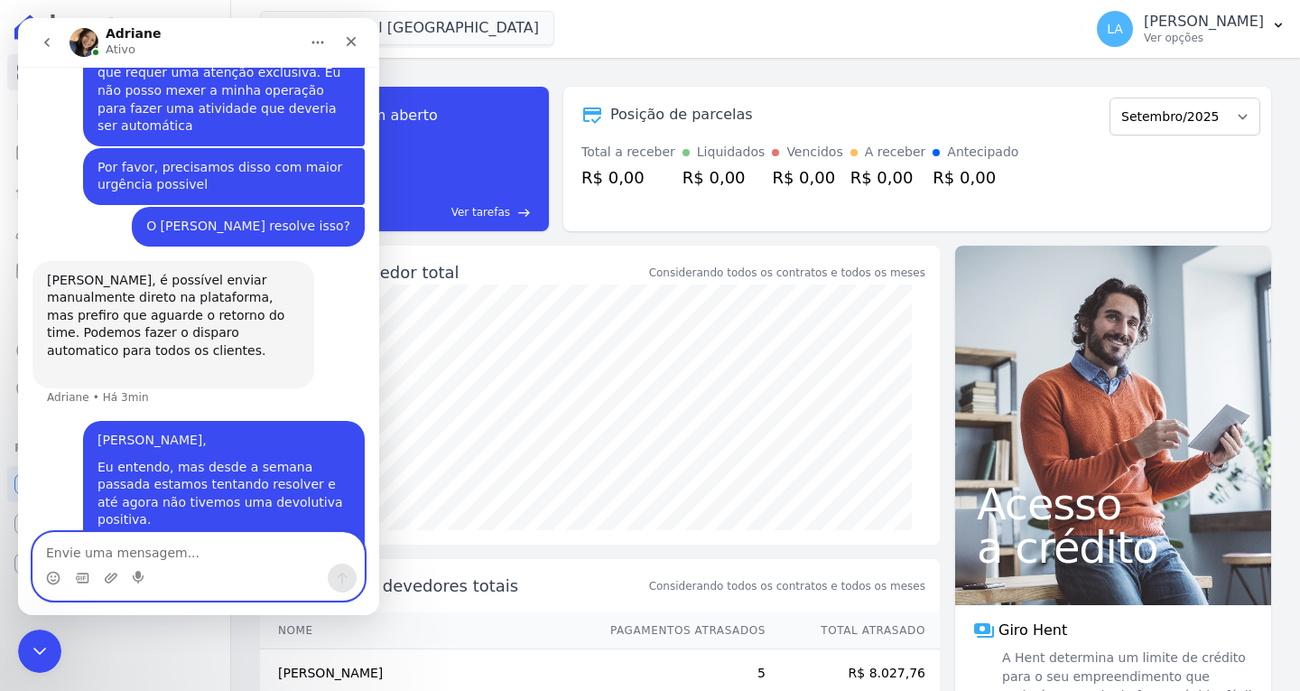
click at [199, 543] on textarea "Envie uma mensagem..." at bounding box center [198, 548] width 330 height 31
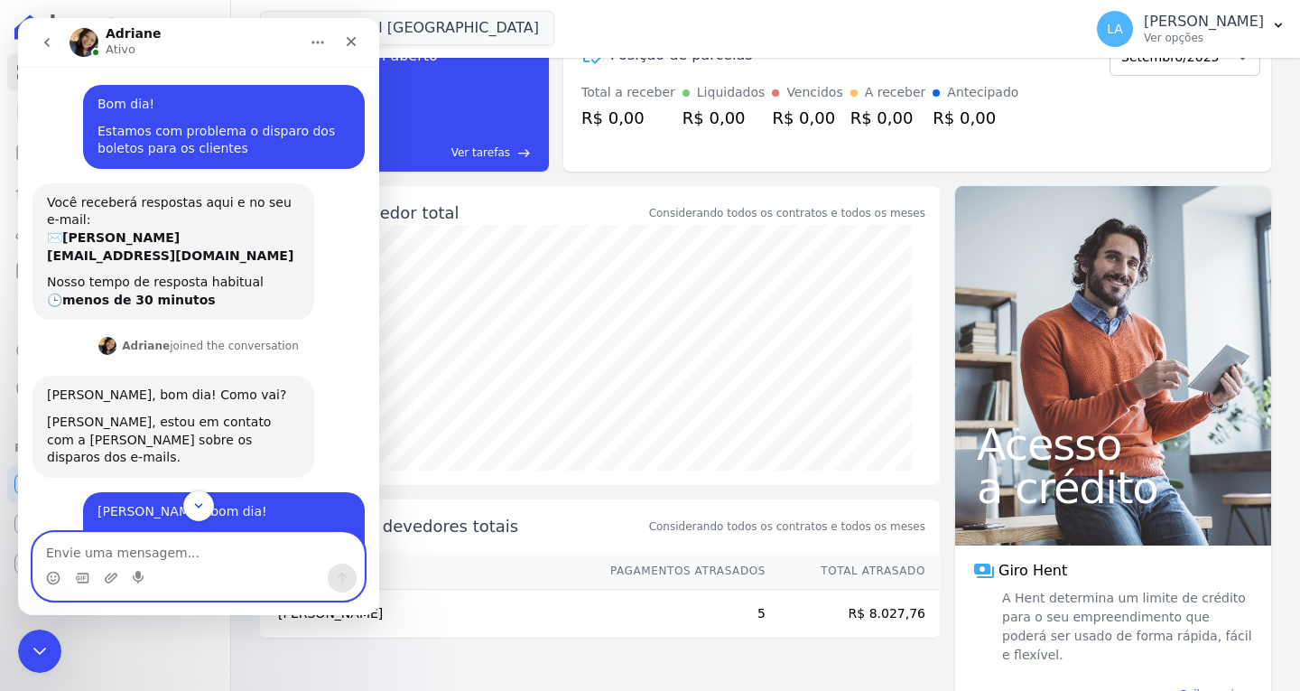
scroll to position [0, 0]
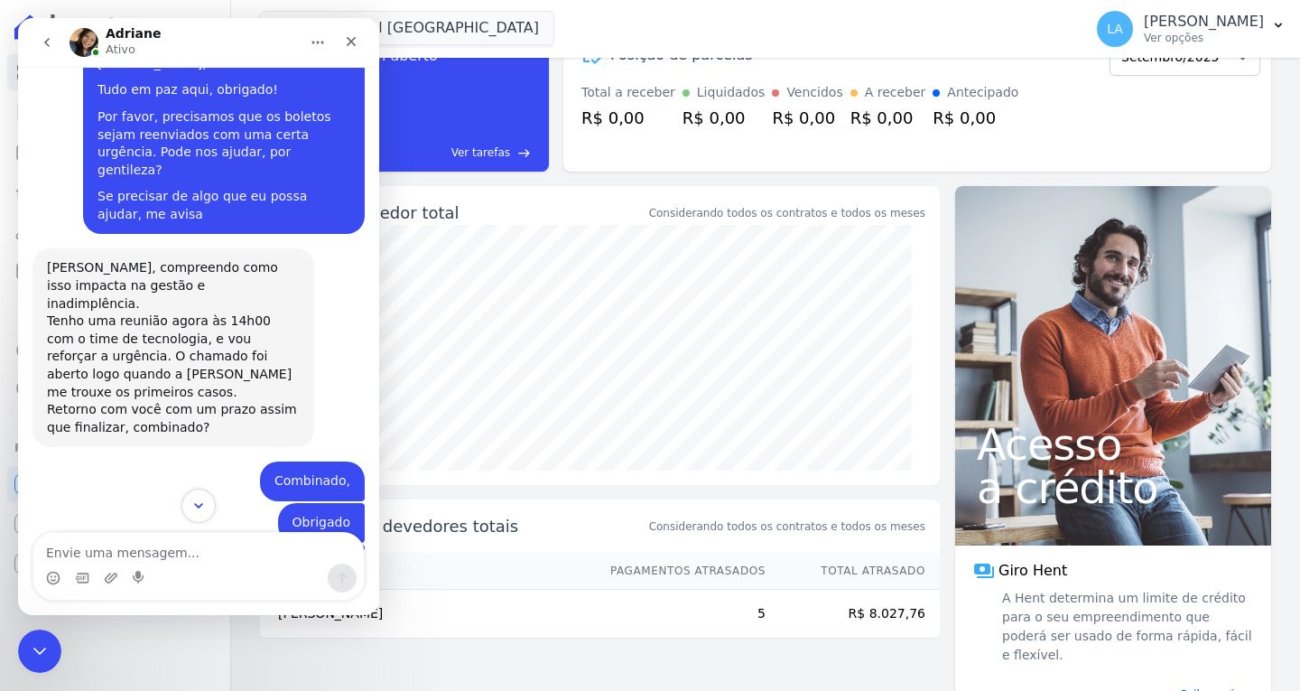
click at [198, 511] on icon "Scroll to bottom" at bounding box center [198, 505] width 16 height 16
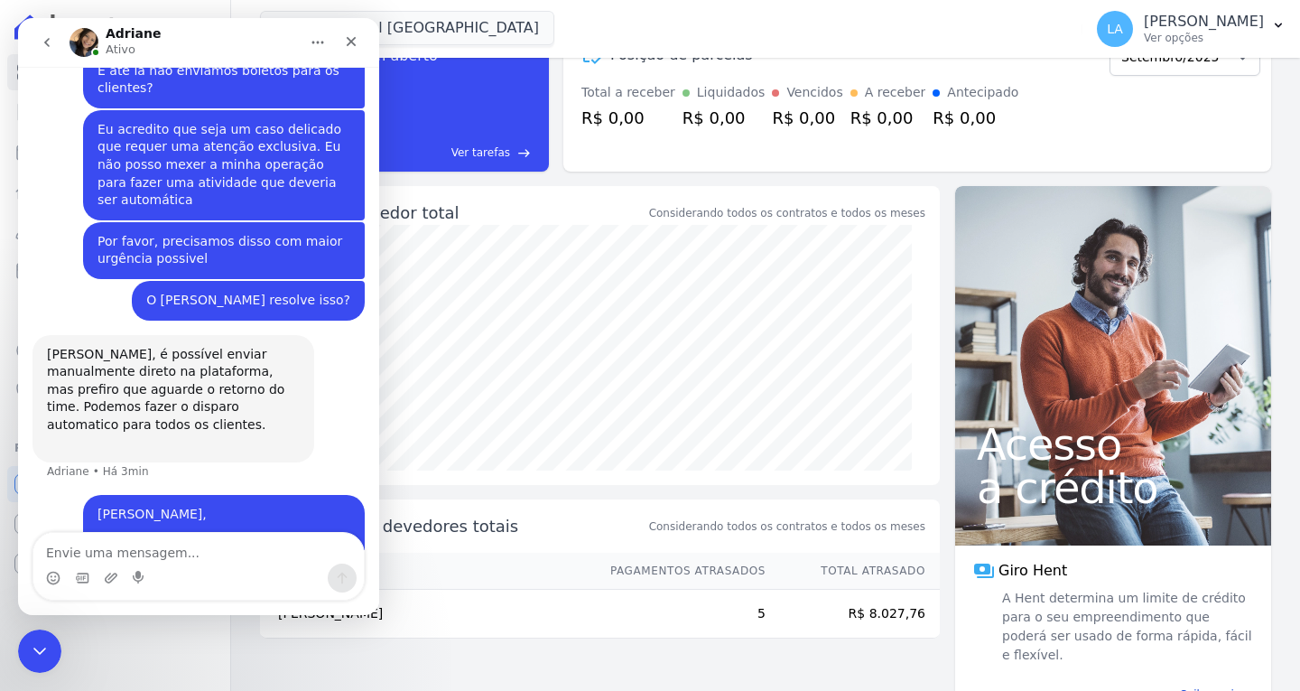
scroll to position [949, 0]
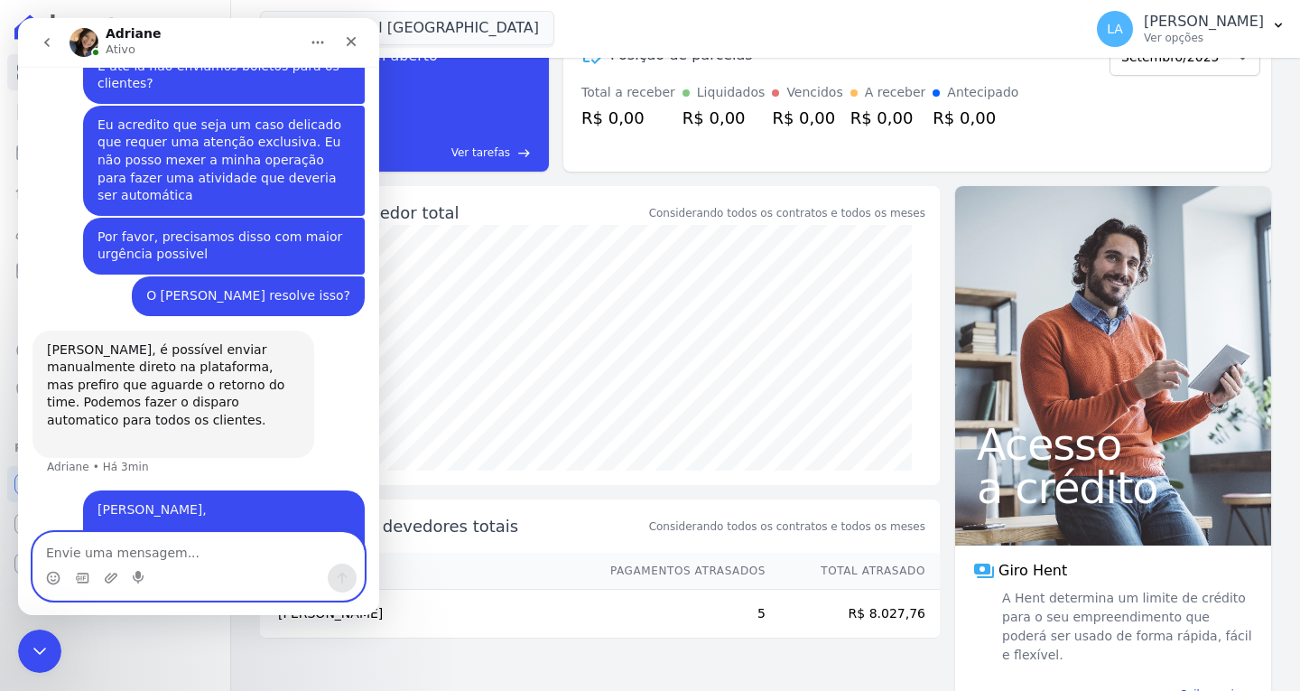
click at [205, 561] on textarea "Envie uma mensagem..." at bounding box center [198, 548] width 330 height 31
click at [122, 41] on p "Ativo" at bounding box center [121, 50] width 30 height 18
click at [119, 34] on h1 "Adriane" at bounding box center [133, 34] width 55 height 14
click at [95, 47] on img "Messenger da Intercom" at bounding box center [84, 42] width 29 height 29
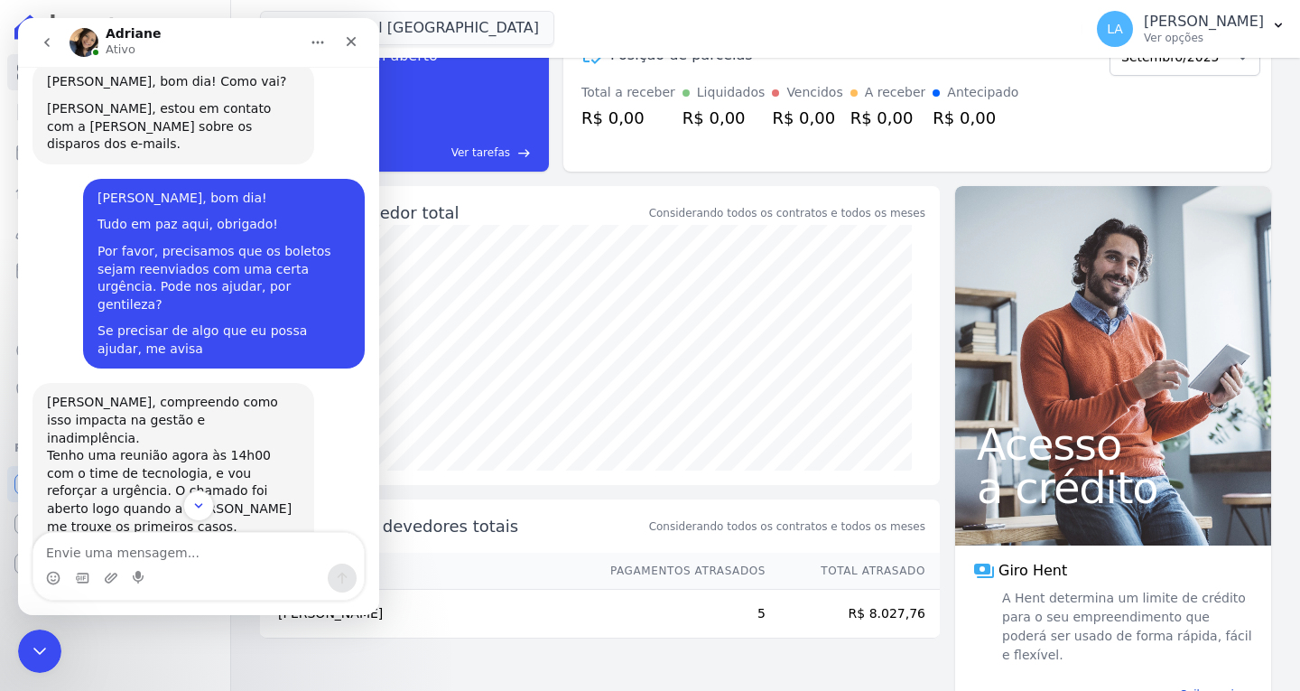
scroll to position [0, 0]
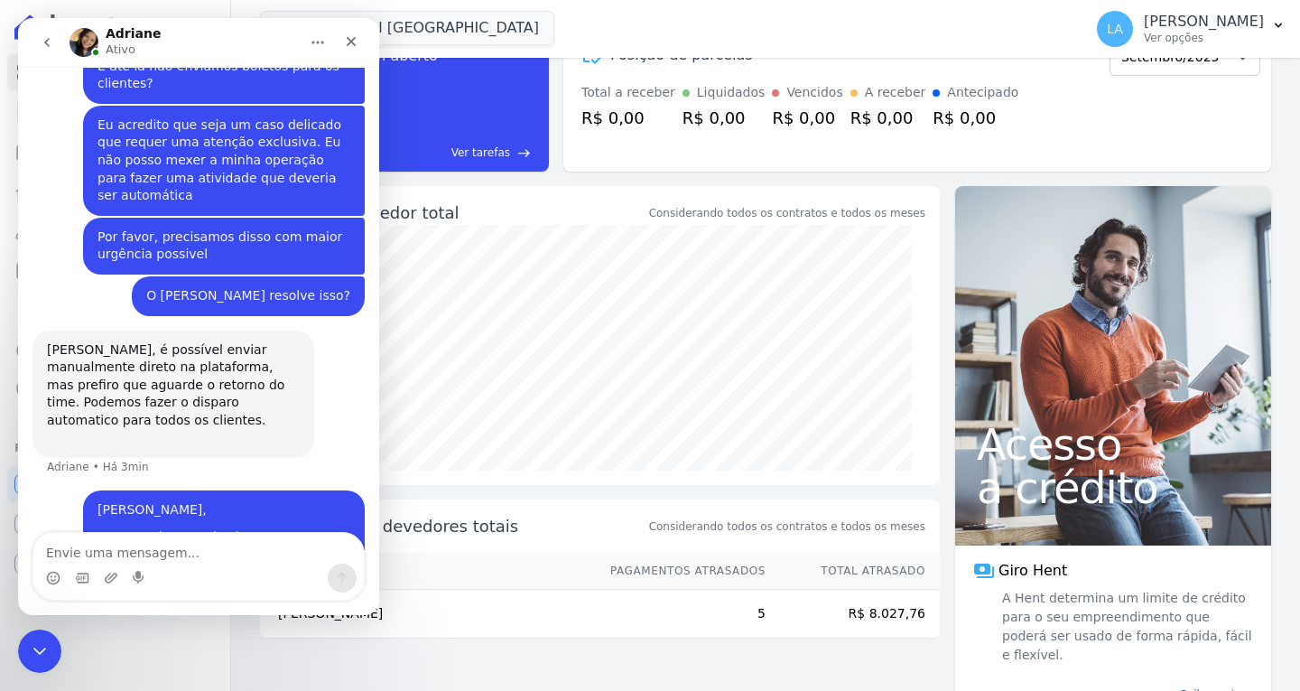
drag, startPoint x: 375, startPoint y: 145, endPoint x: 409, endPoint y: 492, distance: 348.3
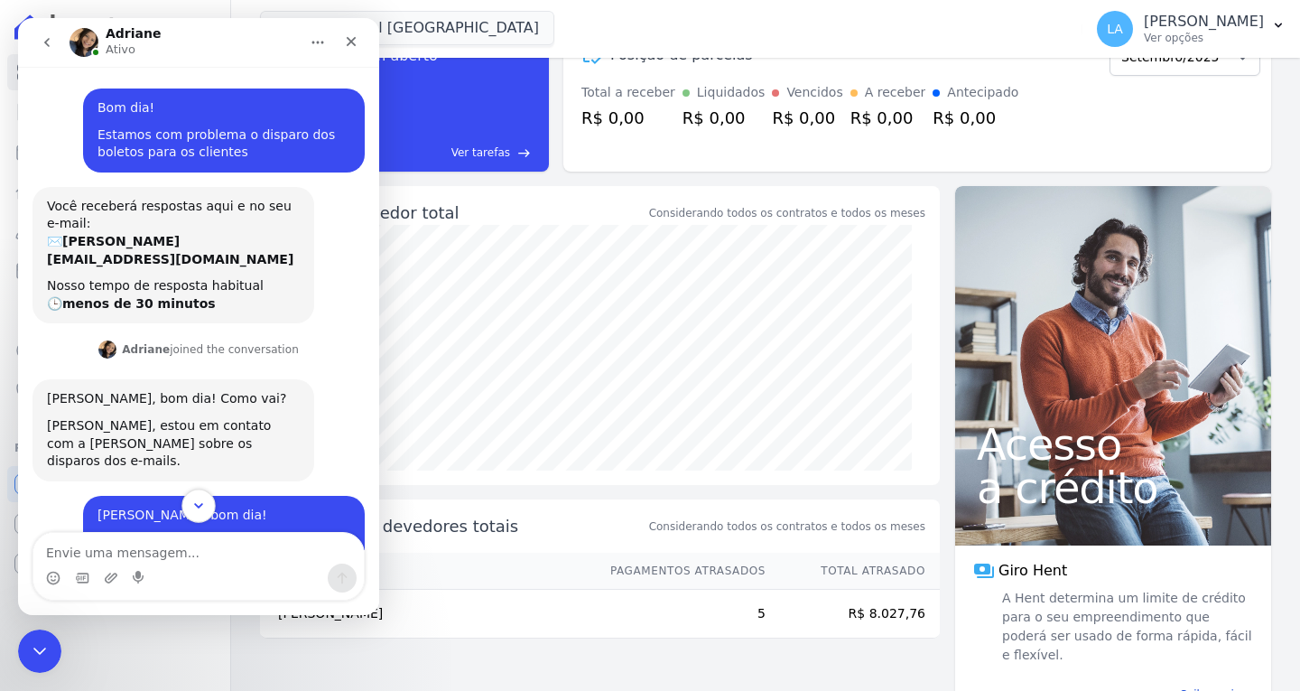
drag, startPoint x: 202, startPoint y: 492, endPoint x: 189, endPoint y: 480, distance: 17.9
click at [200, 490] on button "Scroll to bottom" at bounding box center [197, 504] width 33 height 33
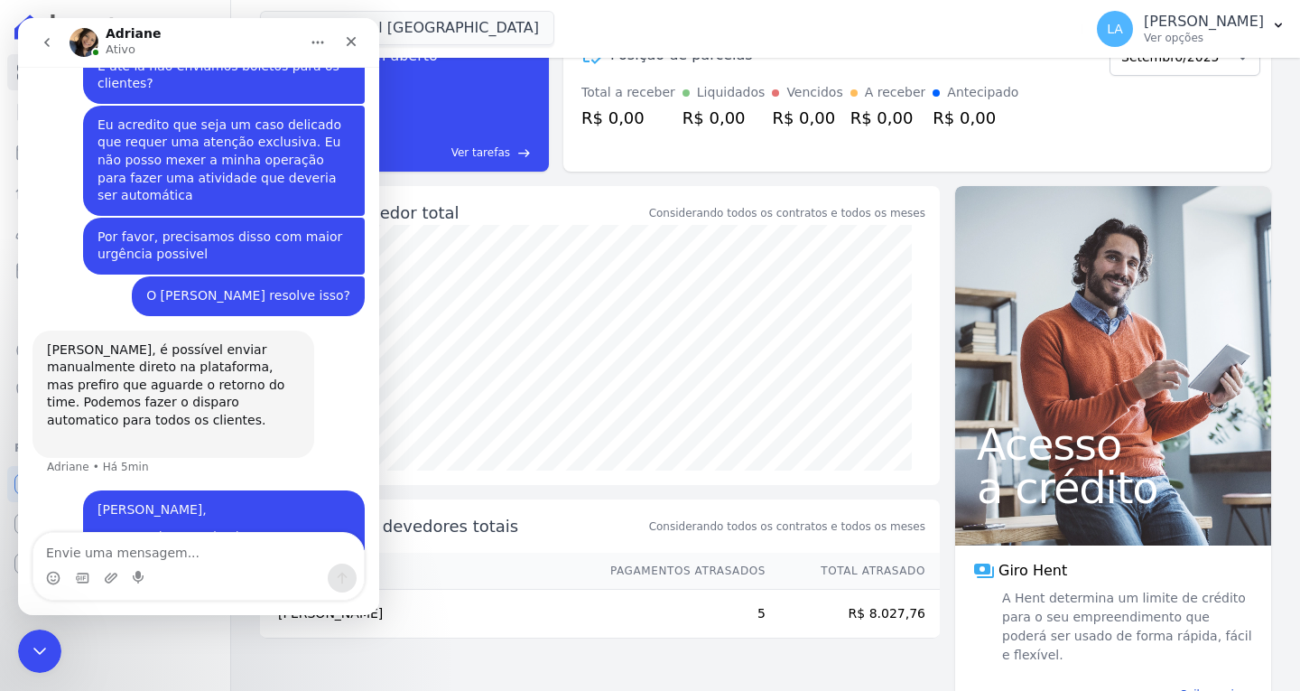
scroll to position [1018, 0]
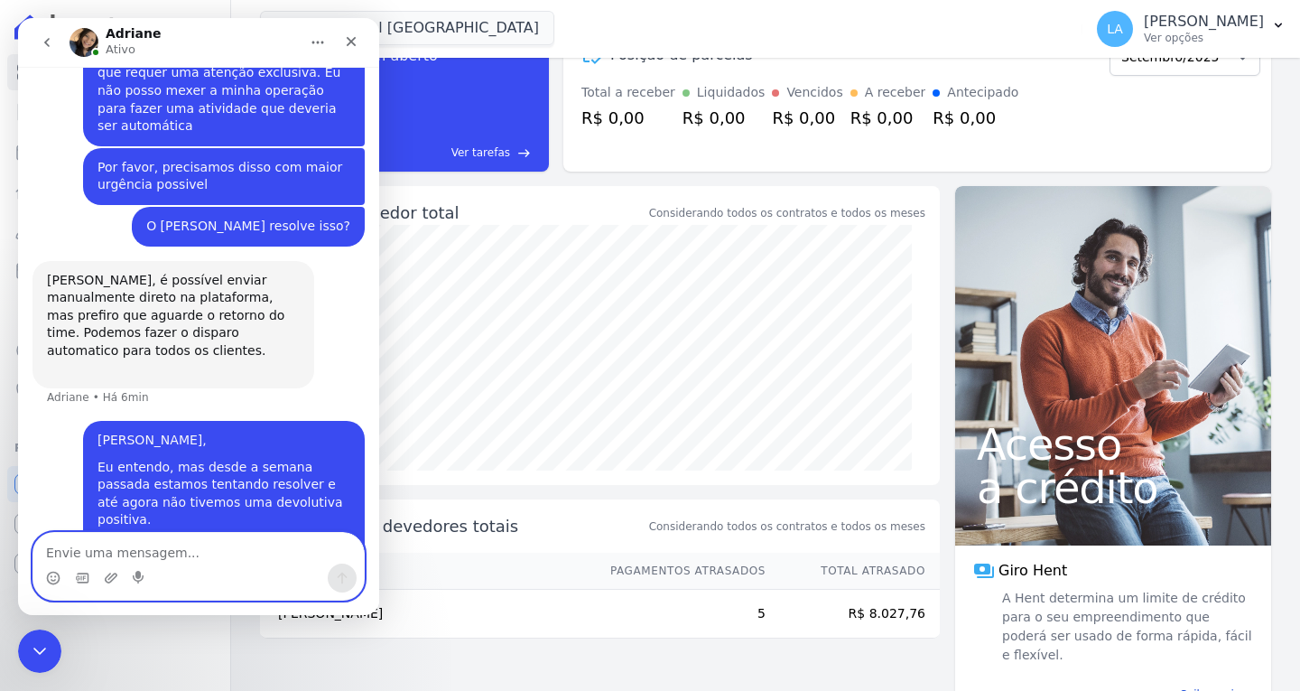
click at [176, 551] on textarea "Envie uma mensagem..." at bounding box center [198, 548] width 330 height 31
click at [189, 536] on textarea "Envie uma mensagem..." at bounding box center [198, 548] width 330 height 31
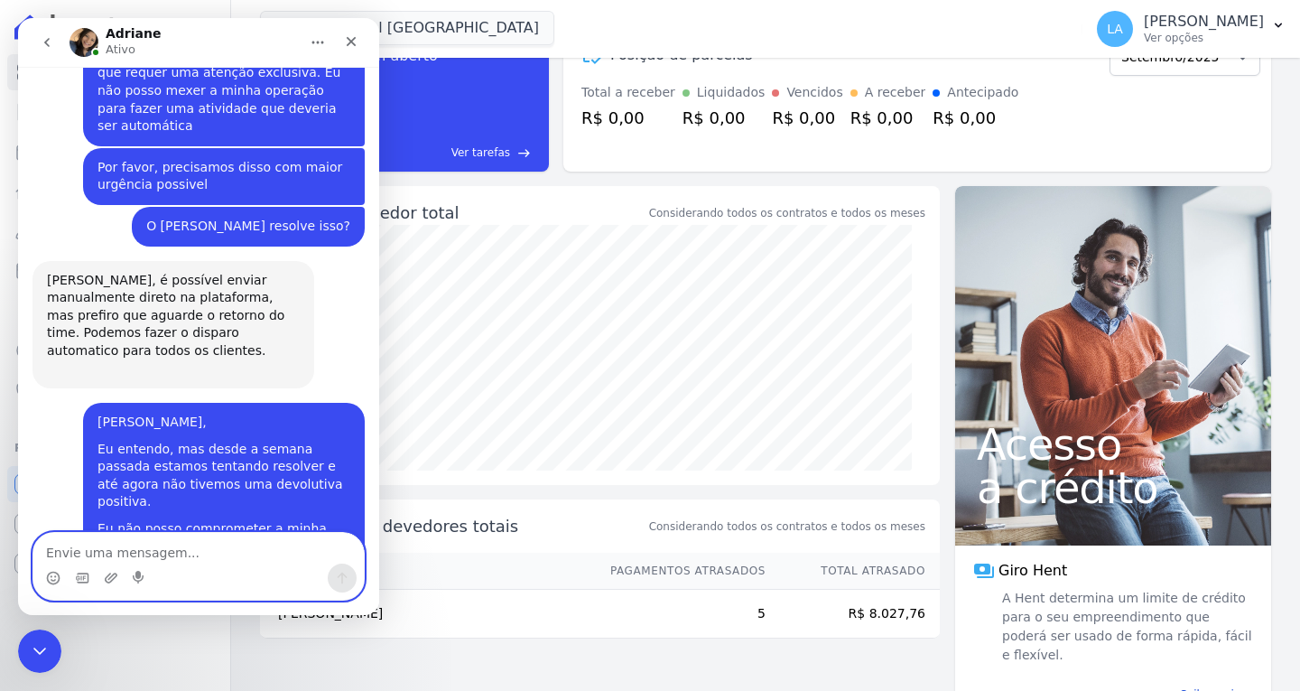
scroll to position [1126, 0]
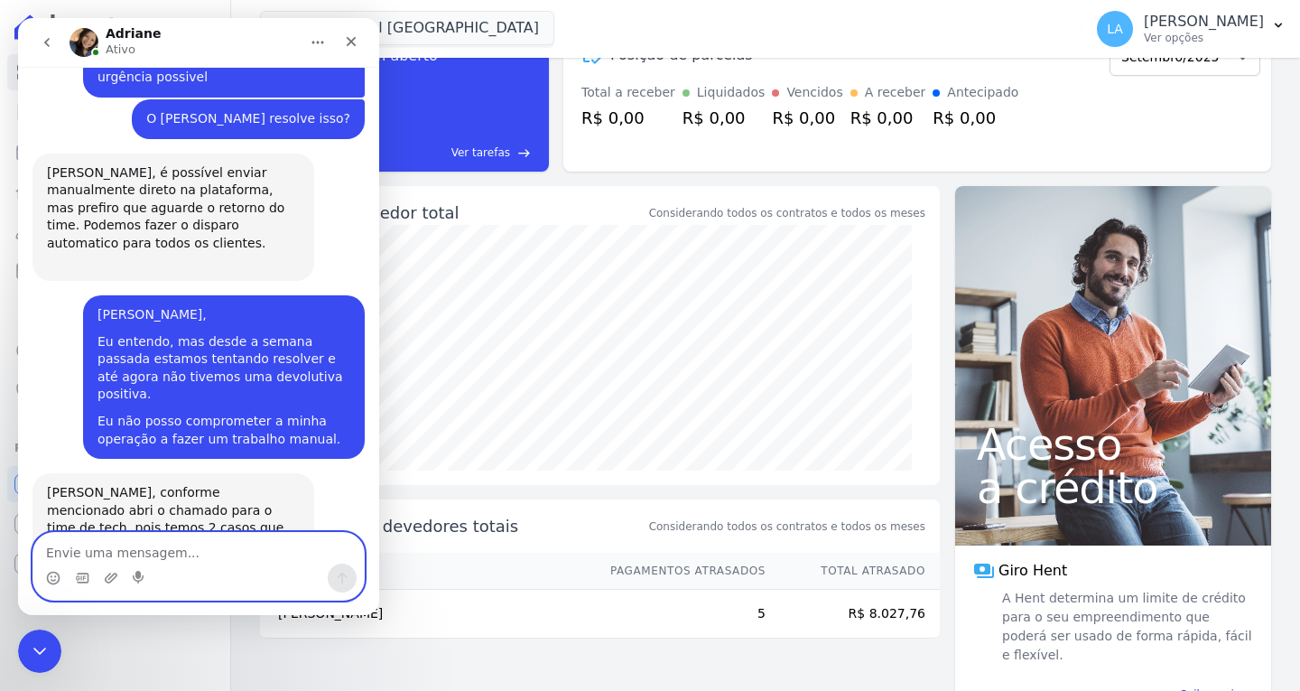
click at [215, 549] on textarea "Envie uma mensagem..." at bounding box center [198, 548] width 330 height 31
click at [229, 534] on textarea "Envie uma mensagem..." at bounding box center [198, 548] width 330 height 31
type textarea "O"
type textarea "Combinado"
